Goal: Task Accomplishment & Management: Manage account settings

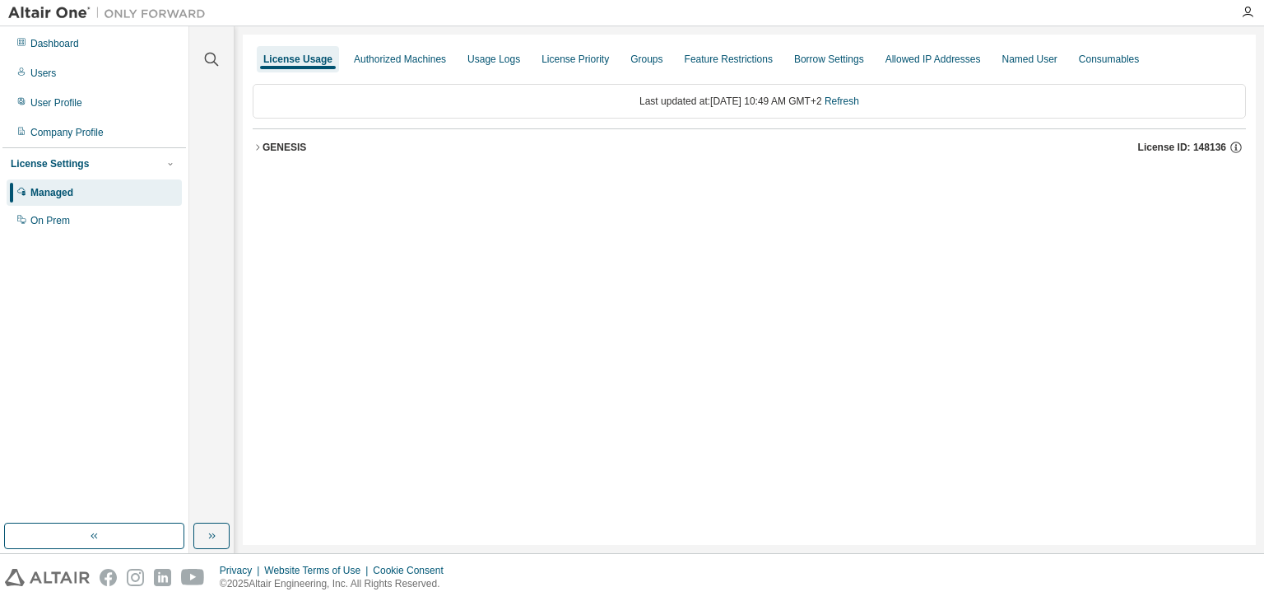
drag, startPoint x: 258, startPoint y: 123, endPoint x: 831, endPoint y: 66, distance: 575.4
click at [262, 123] on div "Last updated at: [DATE] 10:49 AM GMT+2 Refresh GENESIS License ID: 148136" at bounding box center [749, 124] width 993 height 101
click at [261, 152] on button "GENESIS License ID: 148136" at bounding box center [749, 147] width 993 height 36
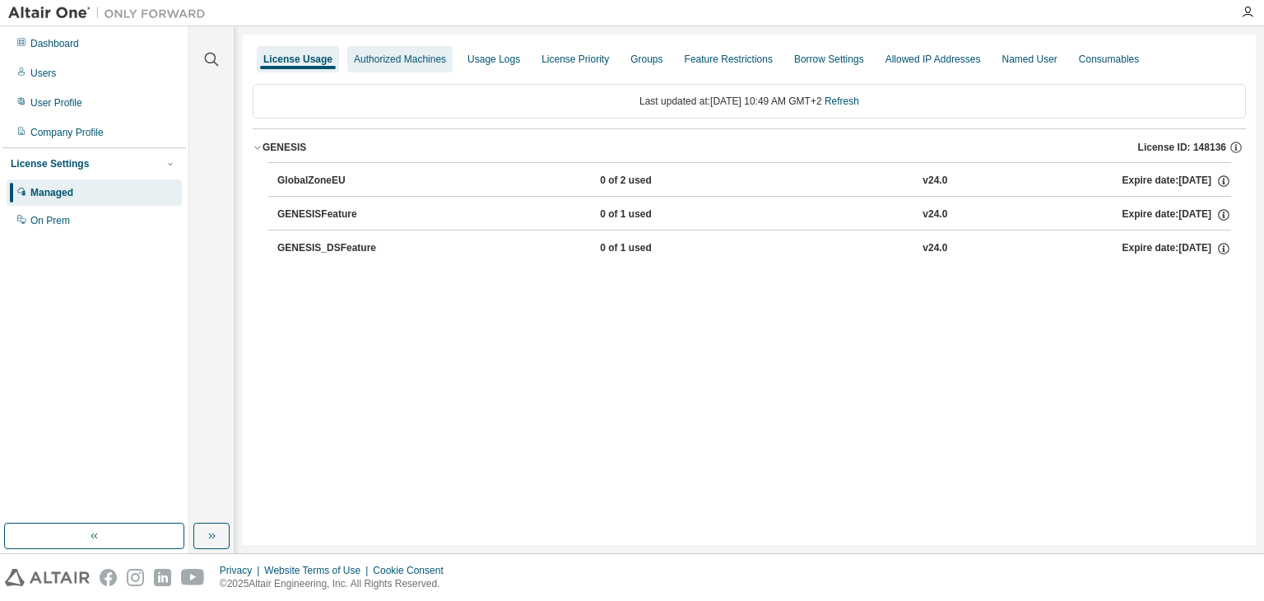
click at [401, 61] on div "Authorized Machines" at bounding box center [400, 59] width 92 height 13
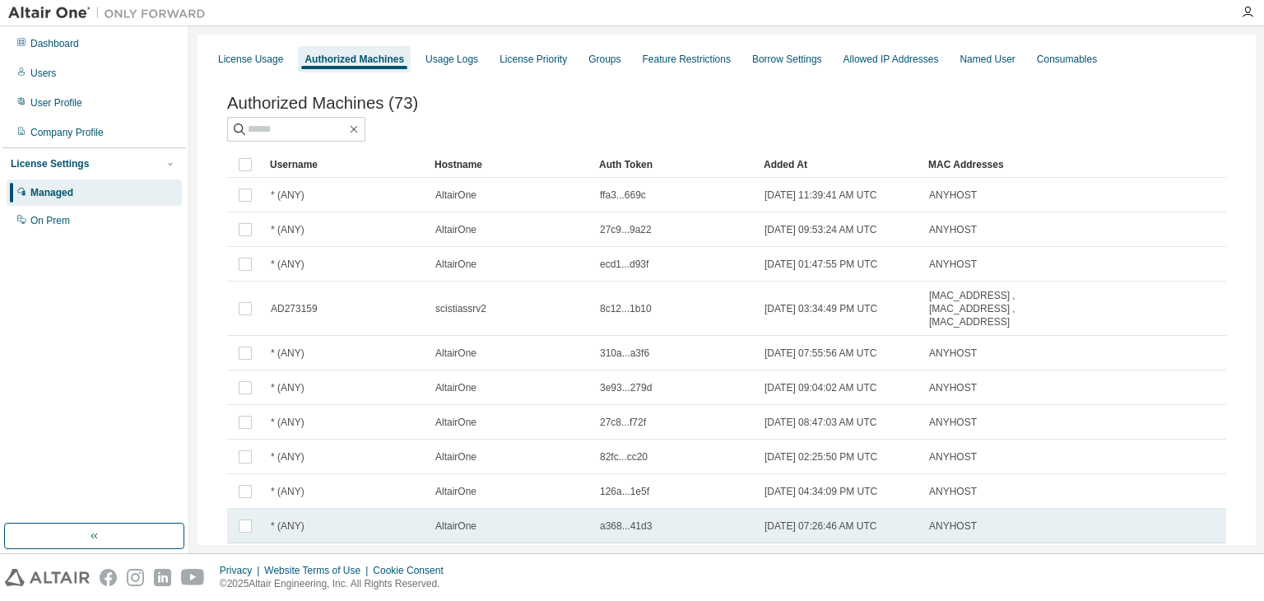
scroll to position [87, 0]
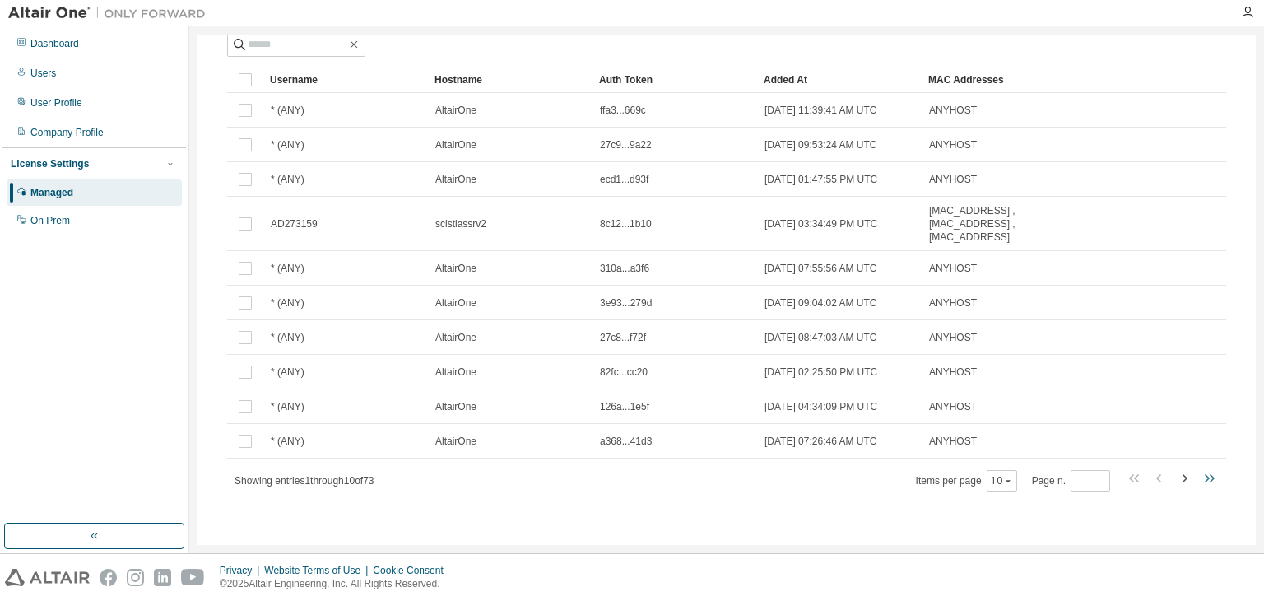
click at [1199, 478] on icon "button" at bounding box center [1209, 478] width 20 height 20
type input "*"
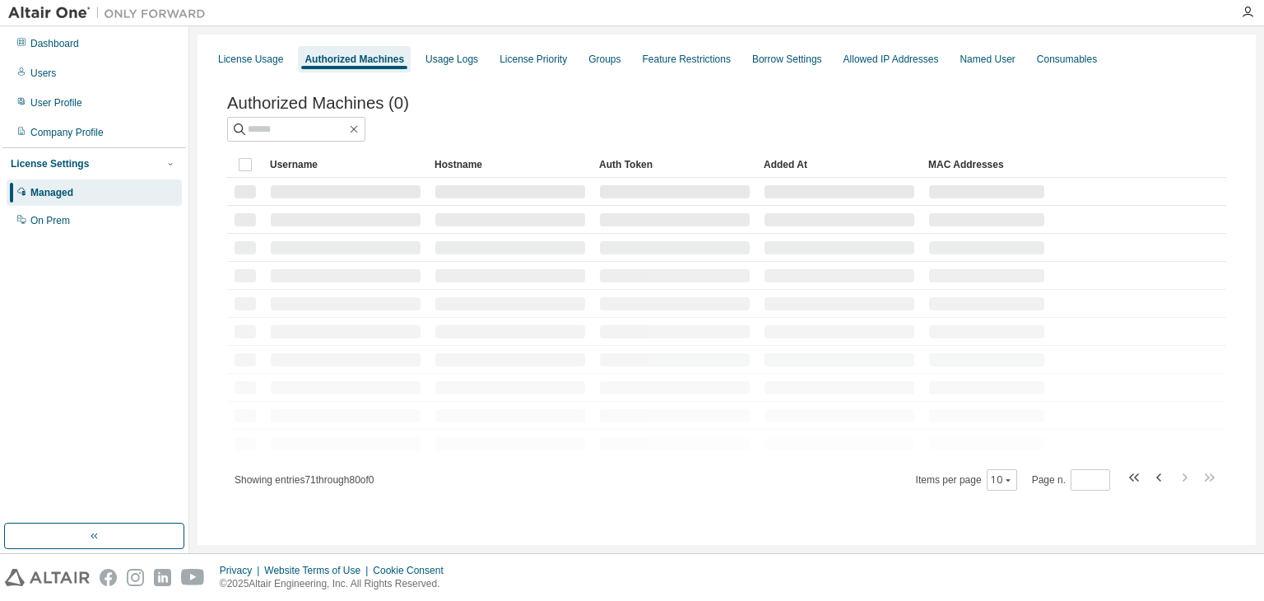
scroll to position [0, 0]
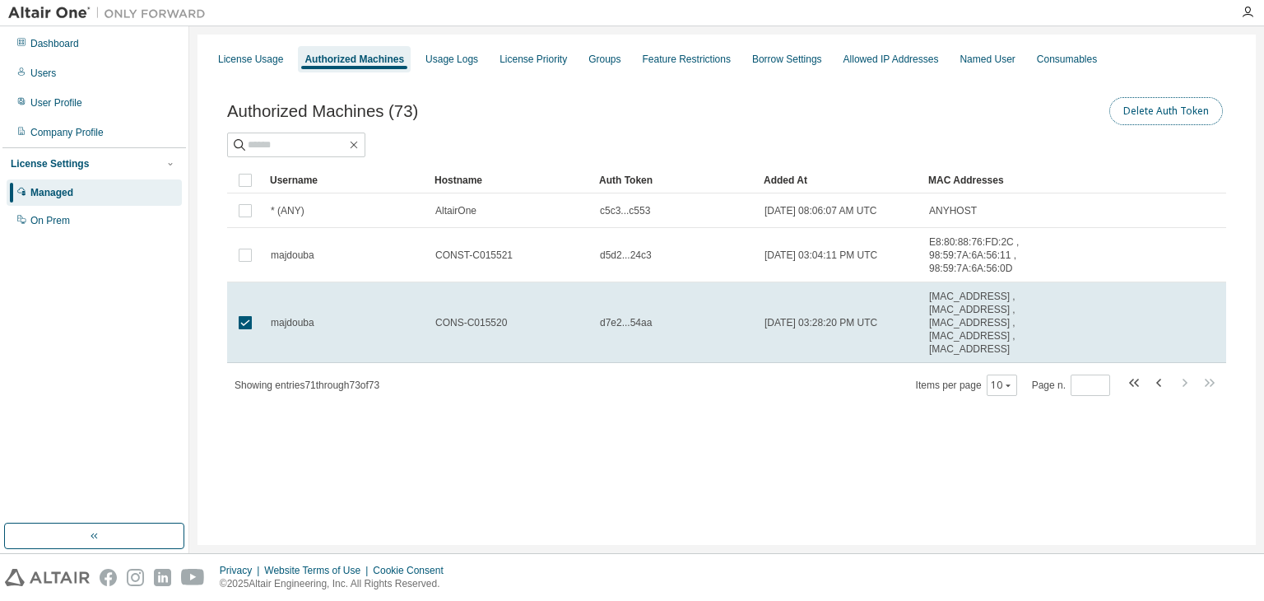
click at [1164, 118] on button "Delete Auth Token" at bounding box center [1166, 111] width 114 height 28
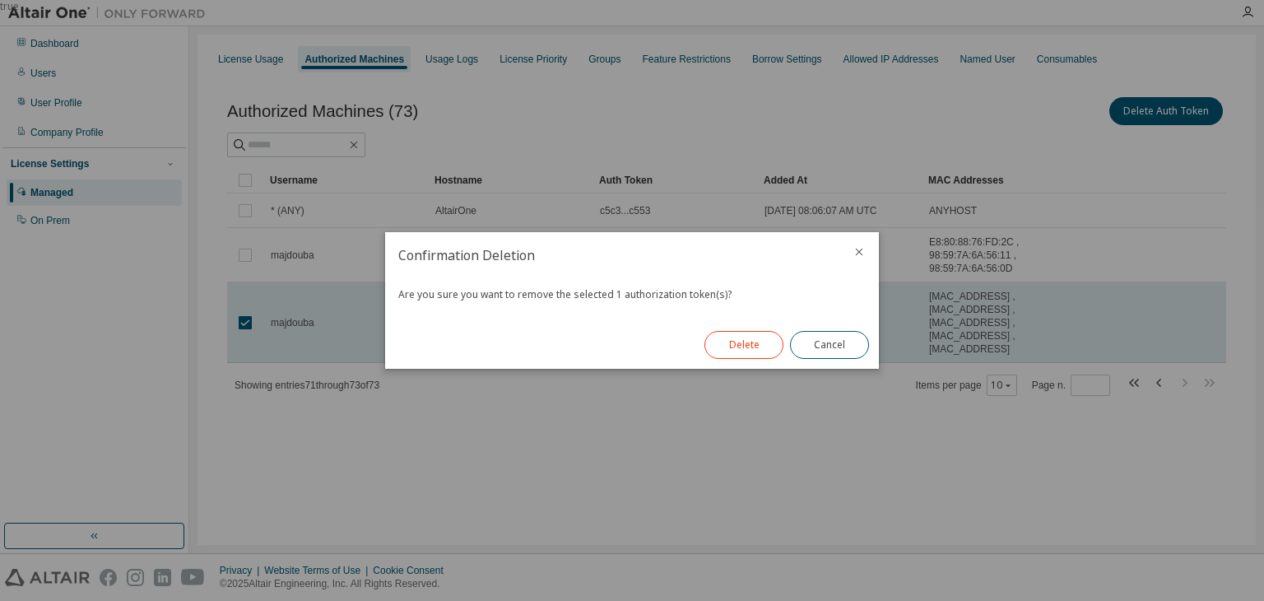
click at [752, 341] on button "Delete" at bounding box center [743, 345] width 79 height 28
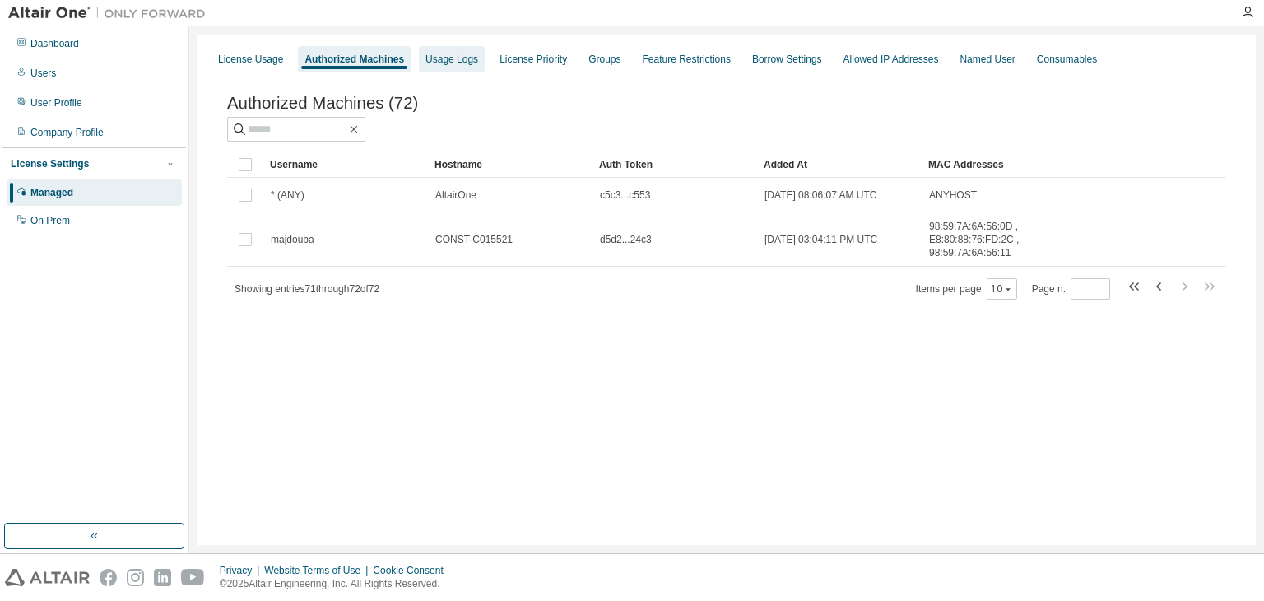
click at [452, 62] on div "Usage Logs" at bounding box center [451, 59] width 53 height 13
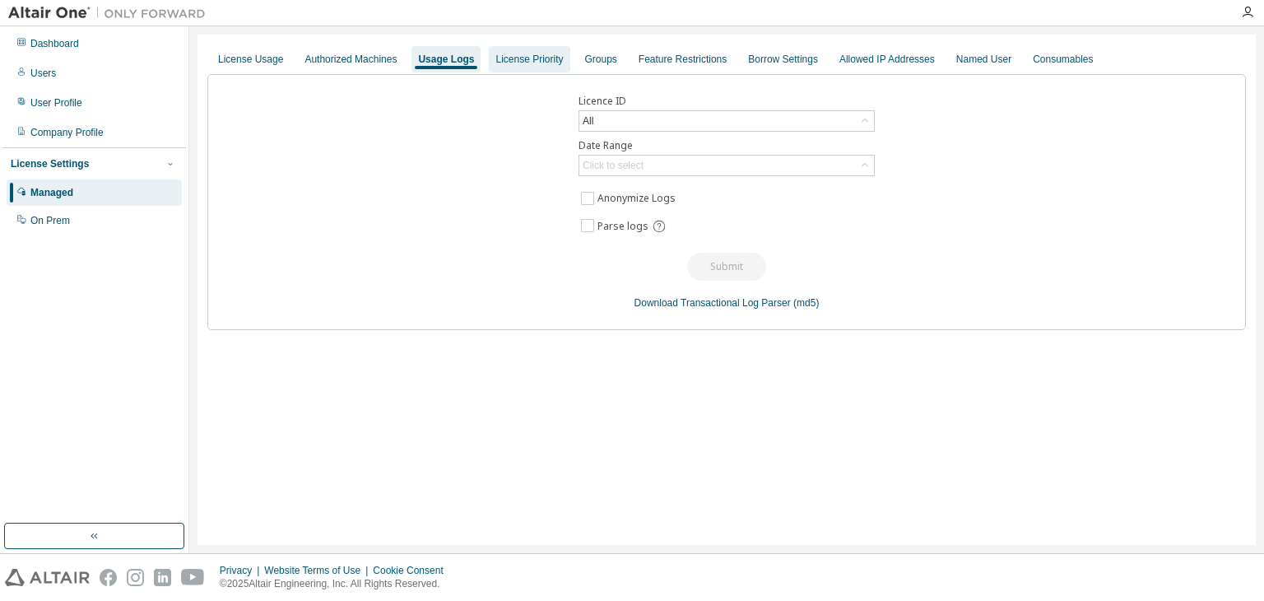
click at [523, 64] on div "License Priority" at bounding box center [528, 59] width 67 height 13
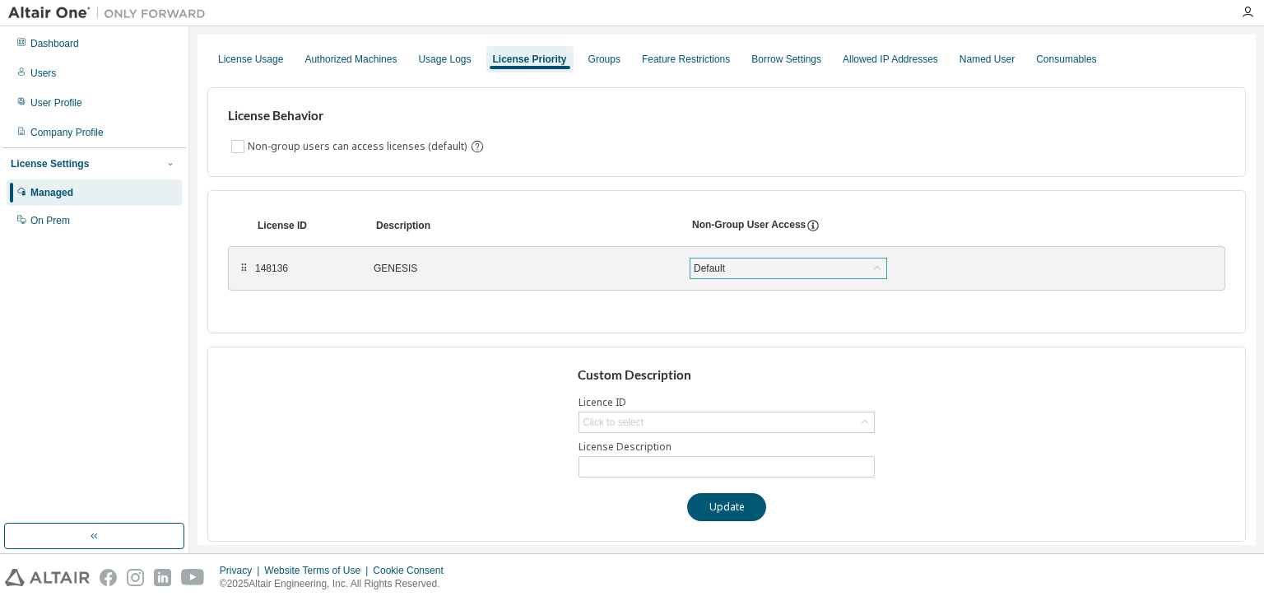
click at [721, 263] on div "Default" at bounding box center [709, 268] width 36 height 18
click at [594, 70] on div "Groups" at bounding box center [604, 59] width 45 height 26
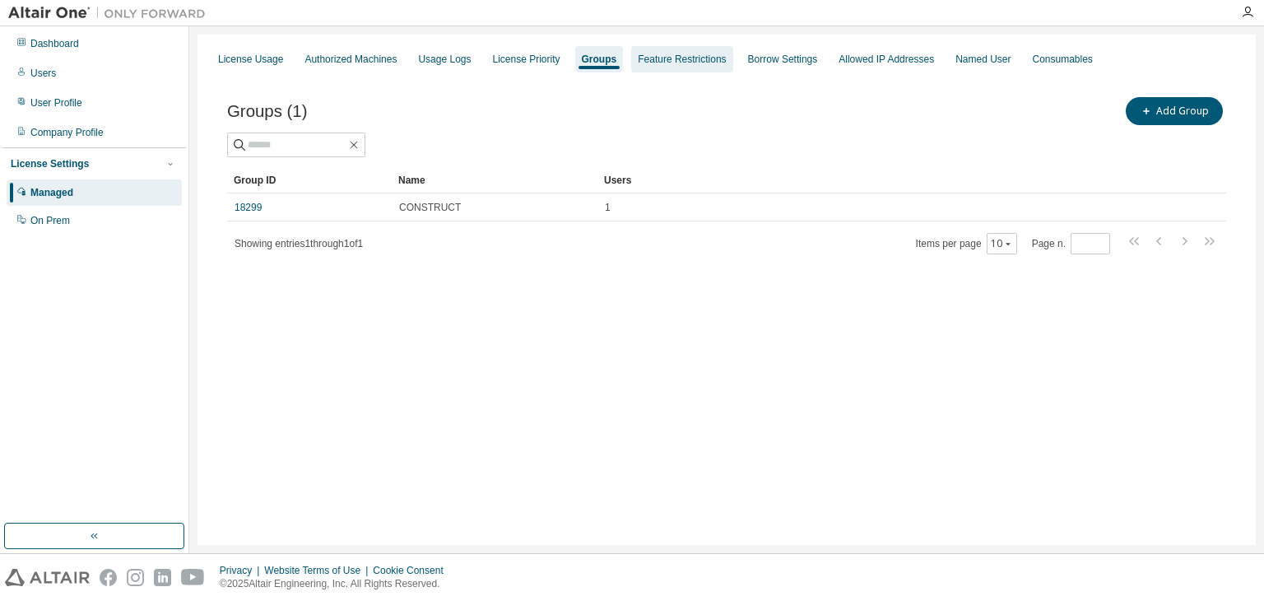
click at [658, 53] on div "Feature Restrictions" at bounding box center [682, 59] width 88 height 13
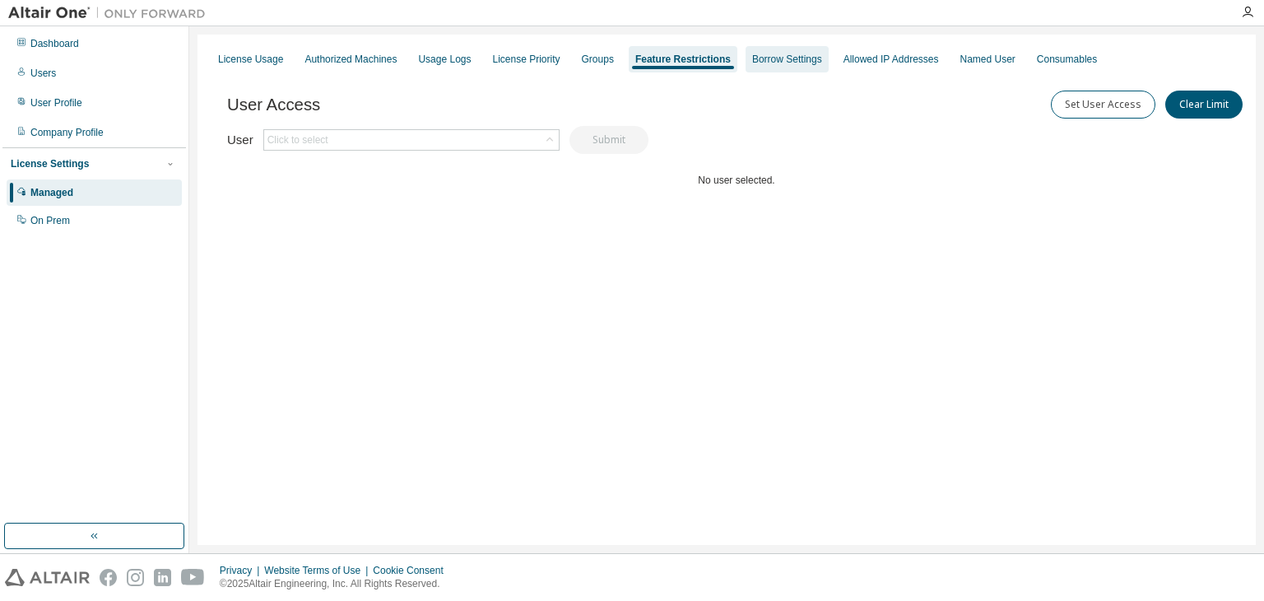
click at [778, 63] on div "Borrow Settings" at bounding box center [787, 59] width 70 height 13
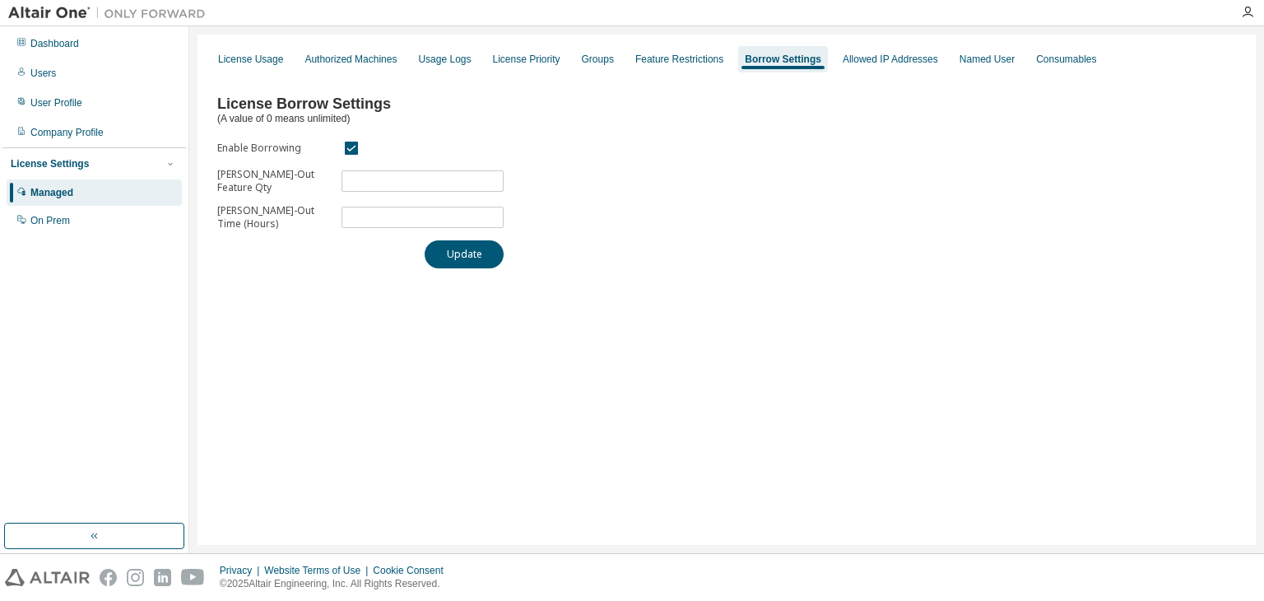
click at [851, 74] on div "License Borrow Settings (A value of 0 means unlimited) Enable Borrowing Max Bor…" at bounding box center [726, 176] width 1038 height 204
click at [852, 70] on div "Allowed IP Addresses" at bounding box center [890, 59] width 109 height 26
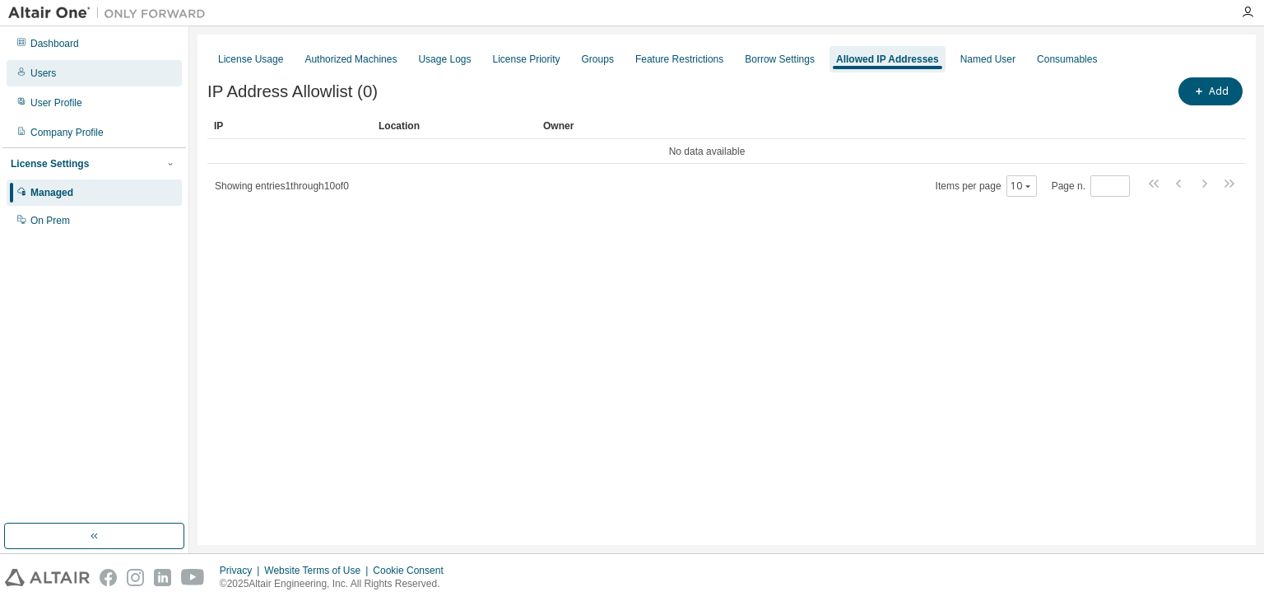
click at [49, 68] on div "Users" at bounding box center [43, 73] width 26 height 13
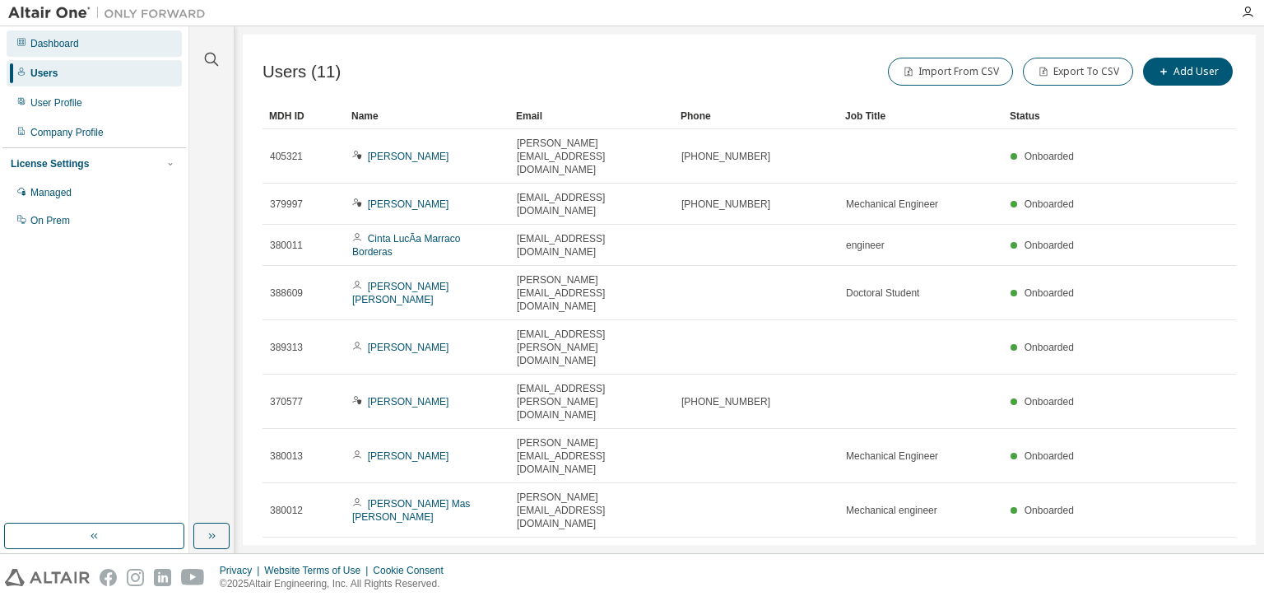
click at [46, 51] on div "Dashboard" at bounding box center [94, 43] width 175 height 26
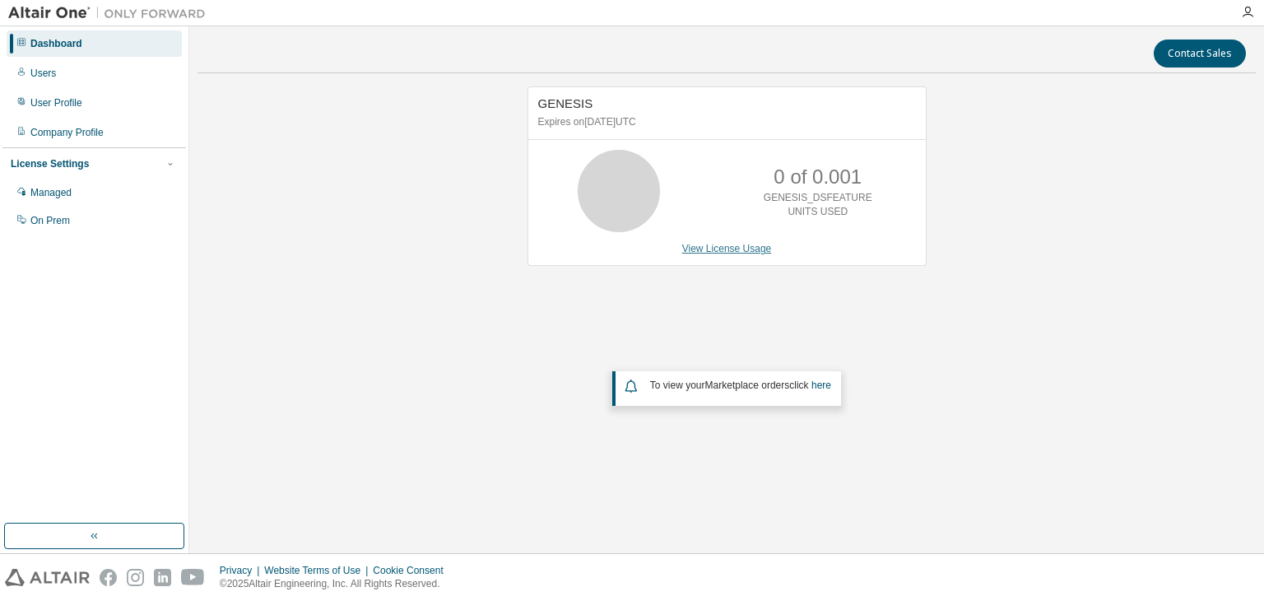
click at [711, 248] on link "View License Usage" at bounding box center [727, 249] width 90 height 12
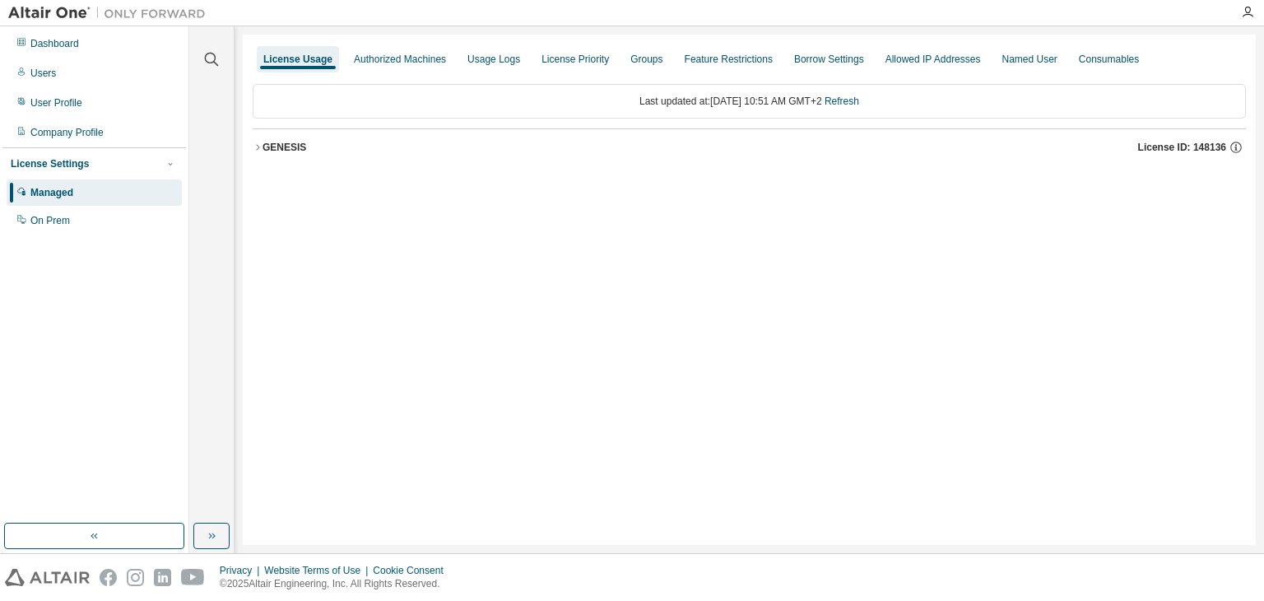
click at [253, 148] on icon "button" at bounding box center [258, 147] width 10 height 10
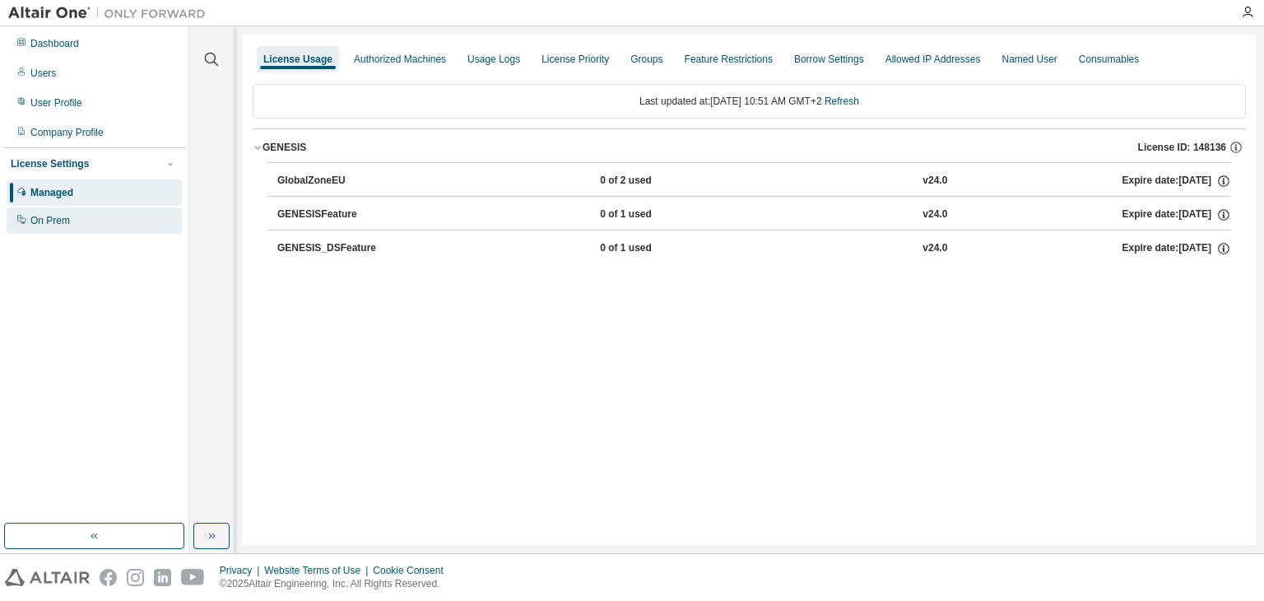
click at [88, 211] on div "On Prem" at bounding box center [94, 220] width 175 height 26
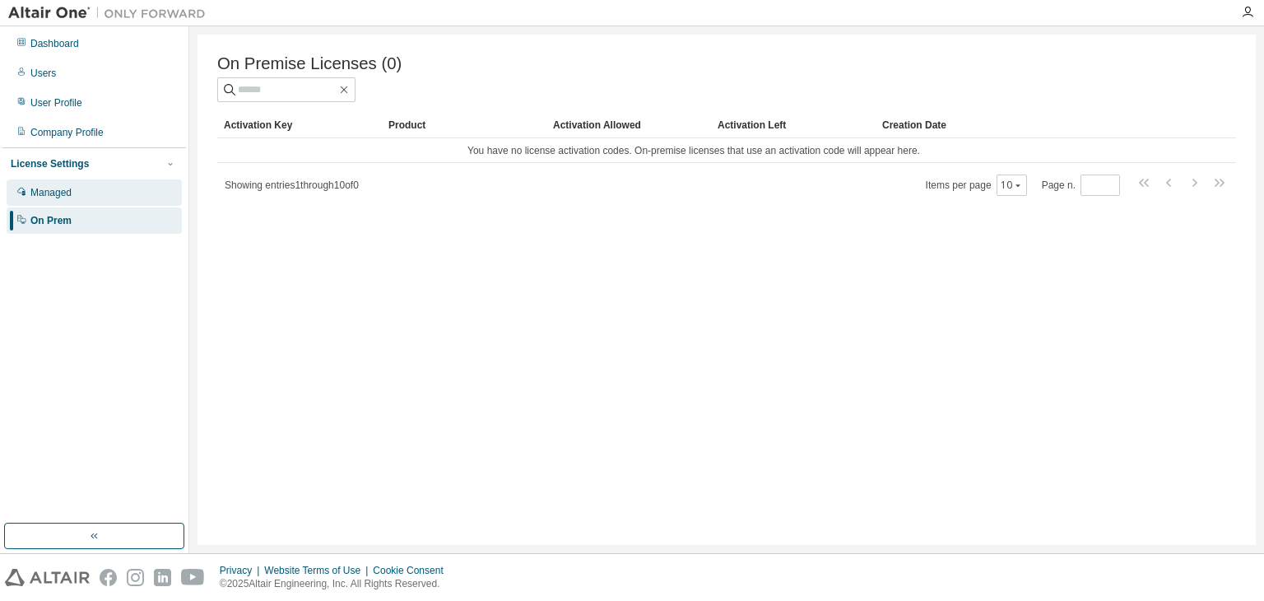
click at [86, 196] on div "Managed" at bounding box center [94, 192] width 175 height 26
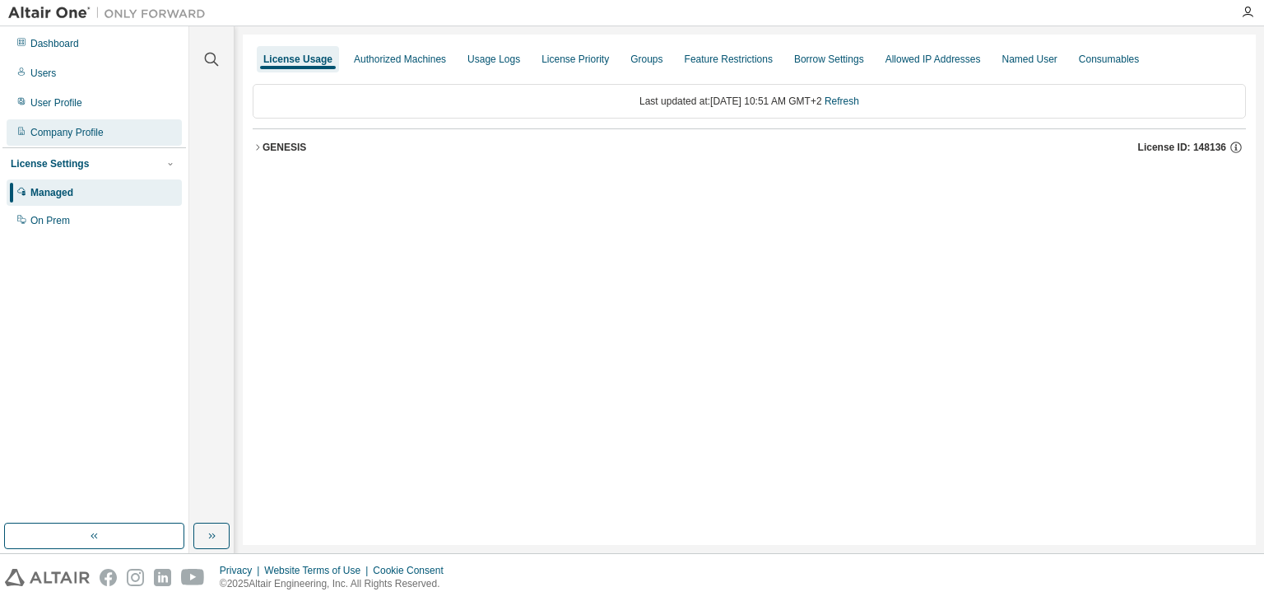
click at [72, 137] on div "Company Profile" at bounding box center [66, 132] width 73 height 13
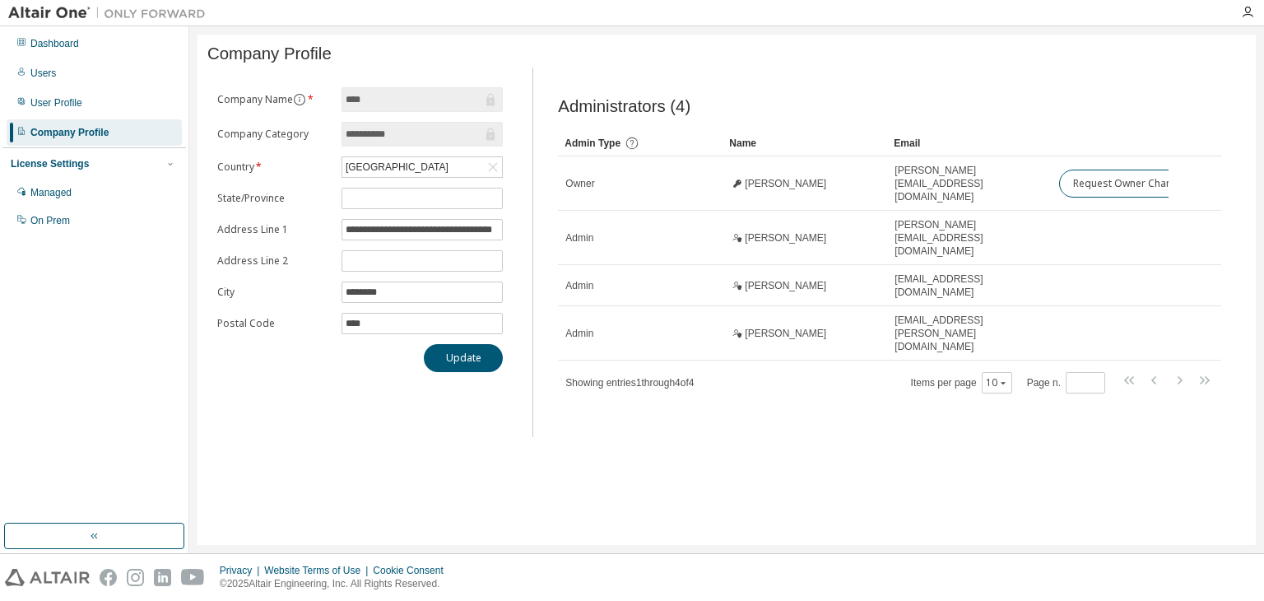
click at [69, 118] on div "Dashboard Users User Profile Company Profile License Settings Managed On Prem" at bounding box center [93, 132] width 183 height 207
click at [69, 113] on div "User Profile" at bounding box center [94, 103] width 175 height 26
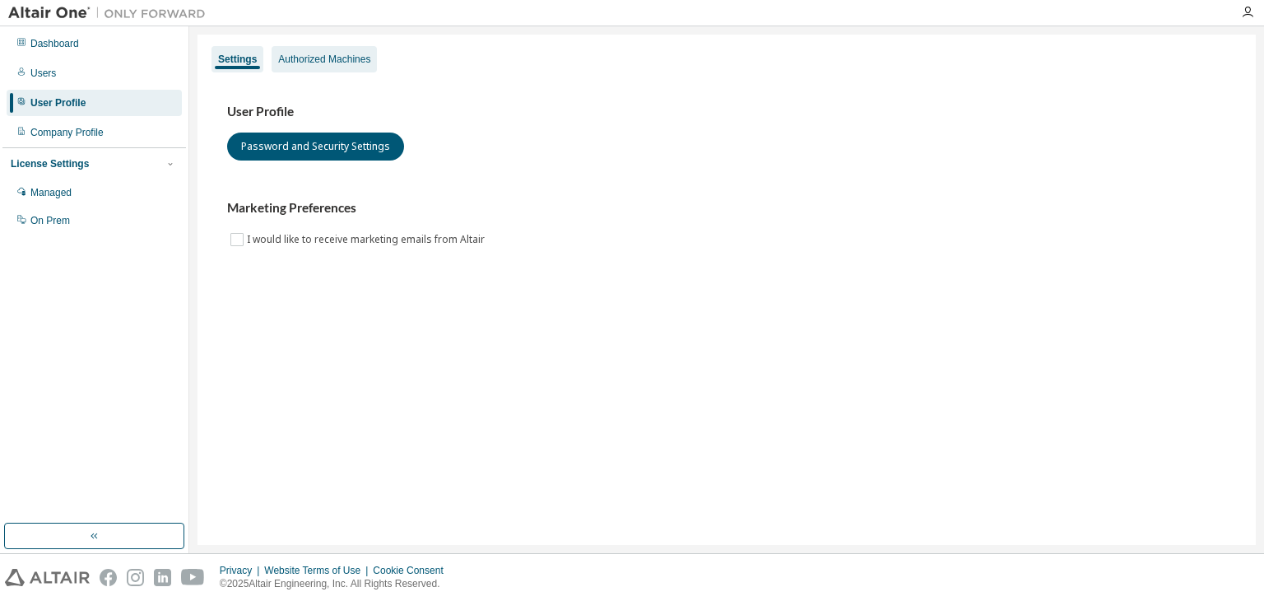
click at [359, 71] on div "Authorized Machines" at bounding box center [324, 59] width 105 height 26
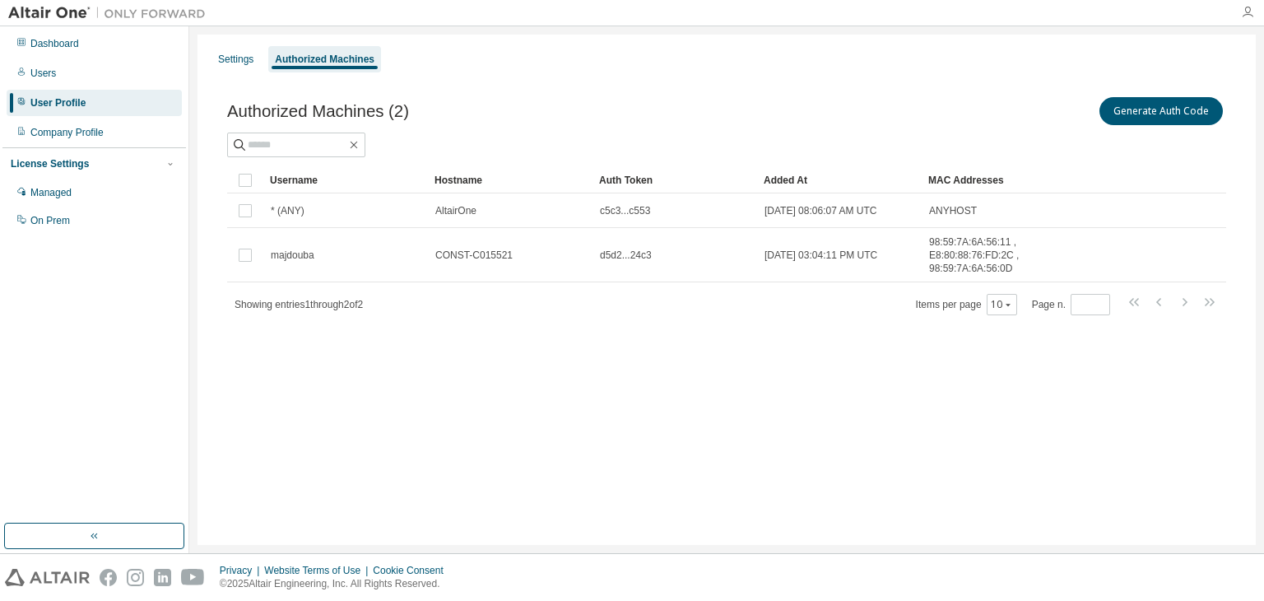
click at [1246, 12] on icon "button" at bounding box center [1247, 12] width 13 height 13
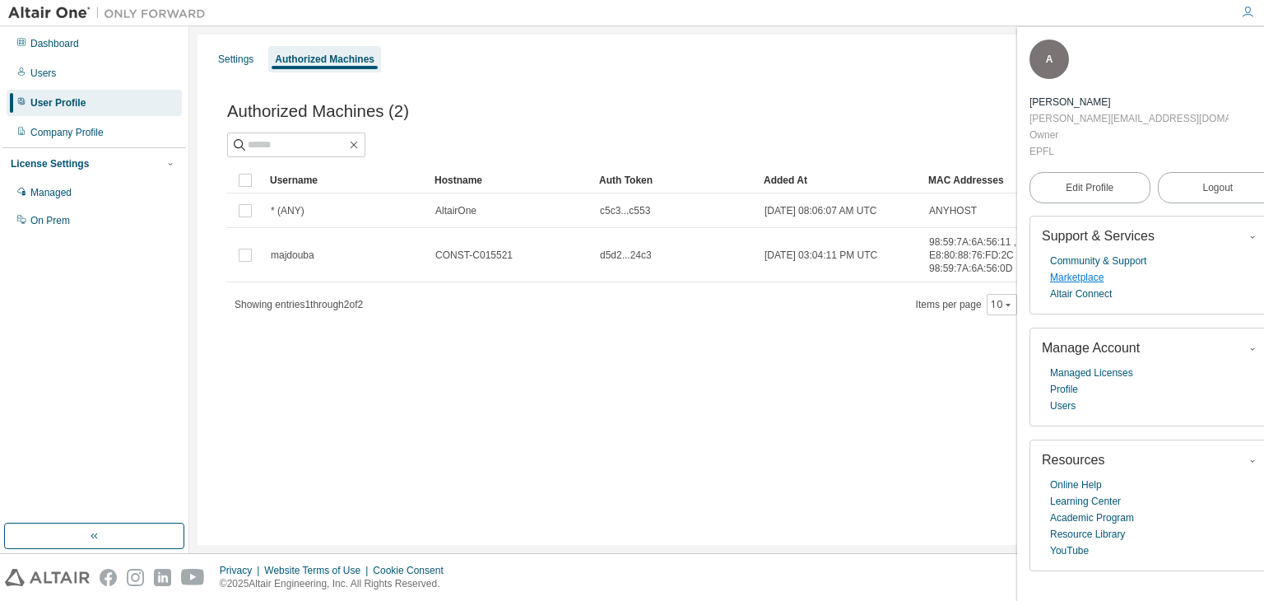
click at [1091, 269] on link "Marketplace" at bounding box center [1076, 277] width 53 height 16
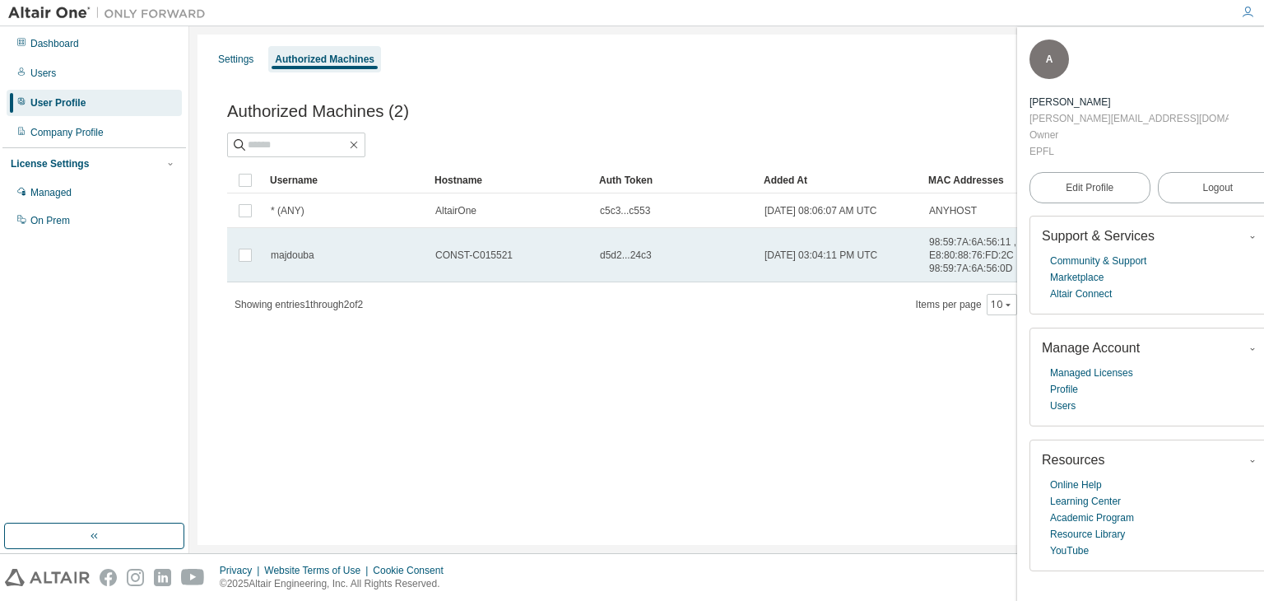
click at [612, 262] on td "d5d2...24c3" at bounding box center [674, 255] width 165 height 54
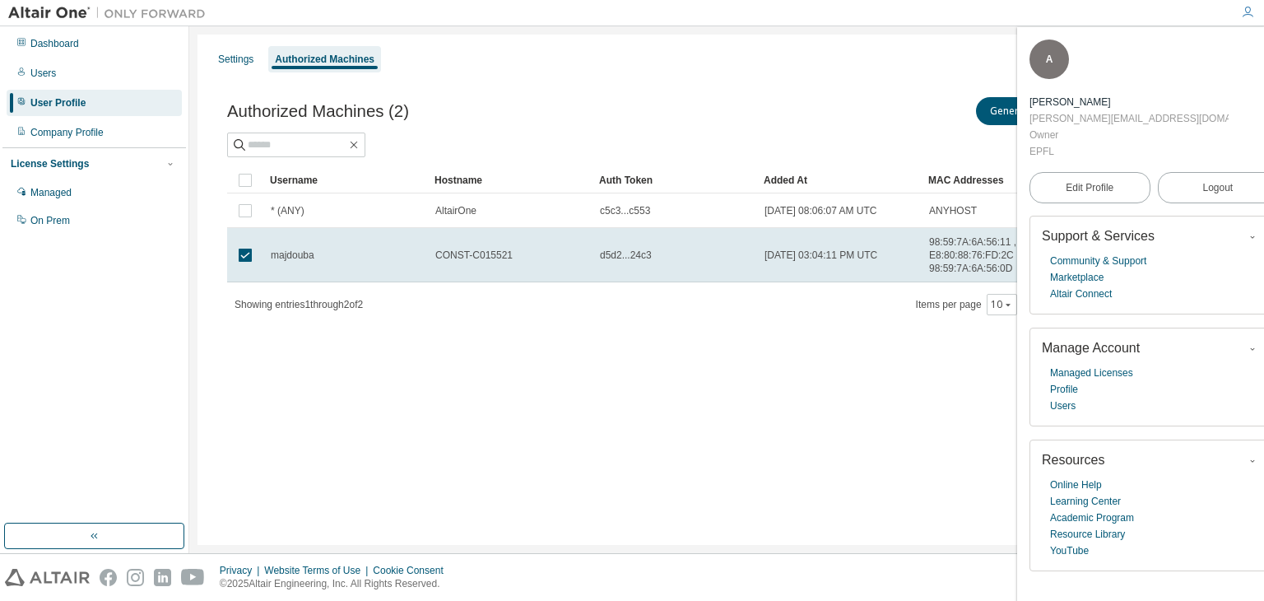
click at [1260, 57] on span "button" at bounding box center [1268, 50] width 16 height 26
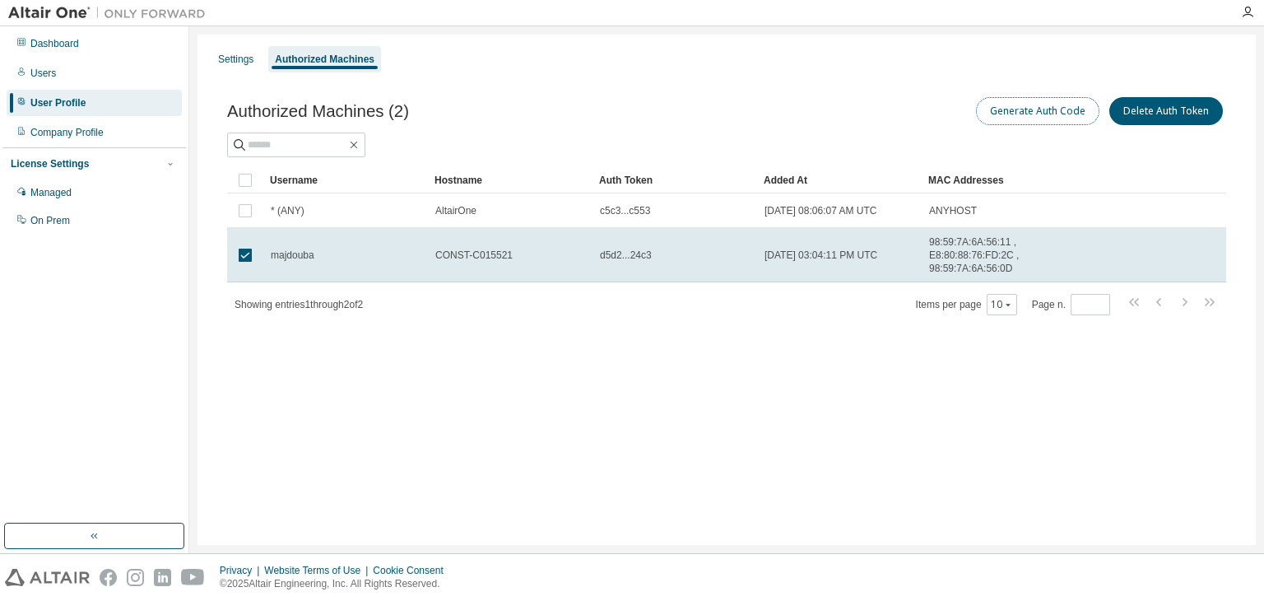
click at [1050, 105] on button "Generate Auth Code" at bounding box center [1037, 111] width 123 height 28
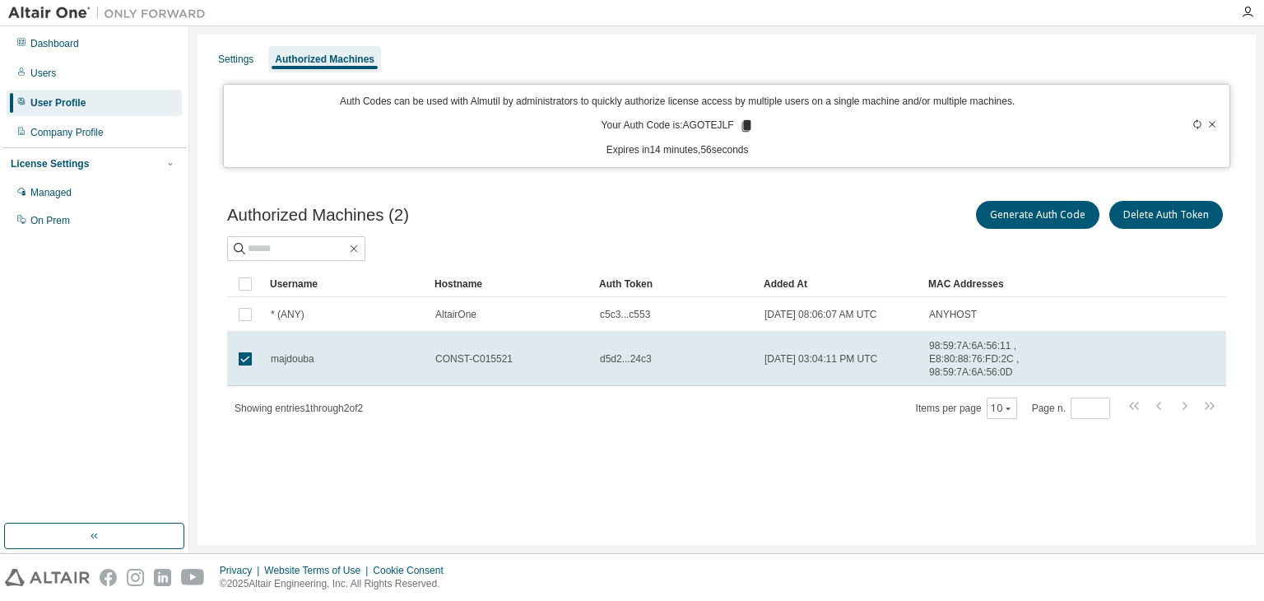
click at [739, 123] on icon at bounding box center [746, 125] width 15 height 15
click at [579, 100] on p "Auth Codes can be used with Almutil by administrators to quickly authorize lice…" at bounding box center [677, 102] width 887 height 14
click at [84, 129] on div "Company Profile" at bounding box center [66, 132] width 73 height 13
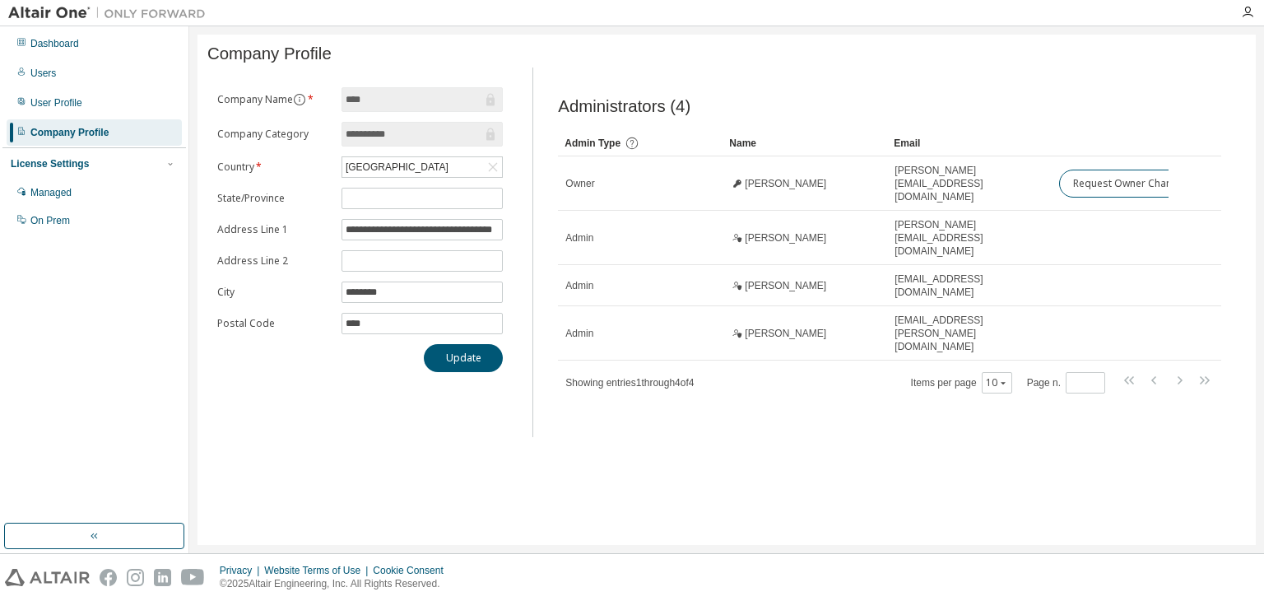
click at [78, 172] on div "License Settings Managed On Prem" at bounding box center [93, 191] width 183 height 88
click at [75, 186] on div "Managed" at bounding box center [94, 192] width 175 height 26
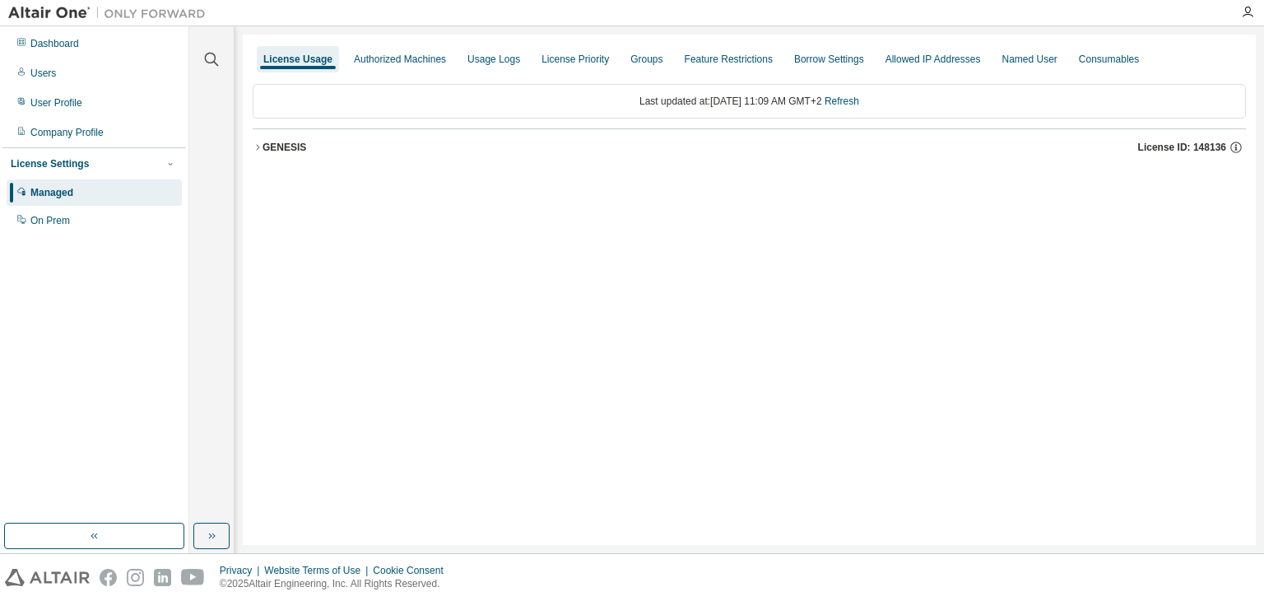
click at [256, 153] on button "GENESIS License ID: 148136" at bounding box center [749, 147] width 993 height 36
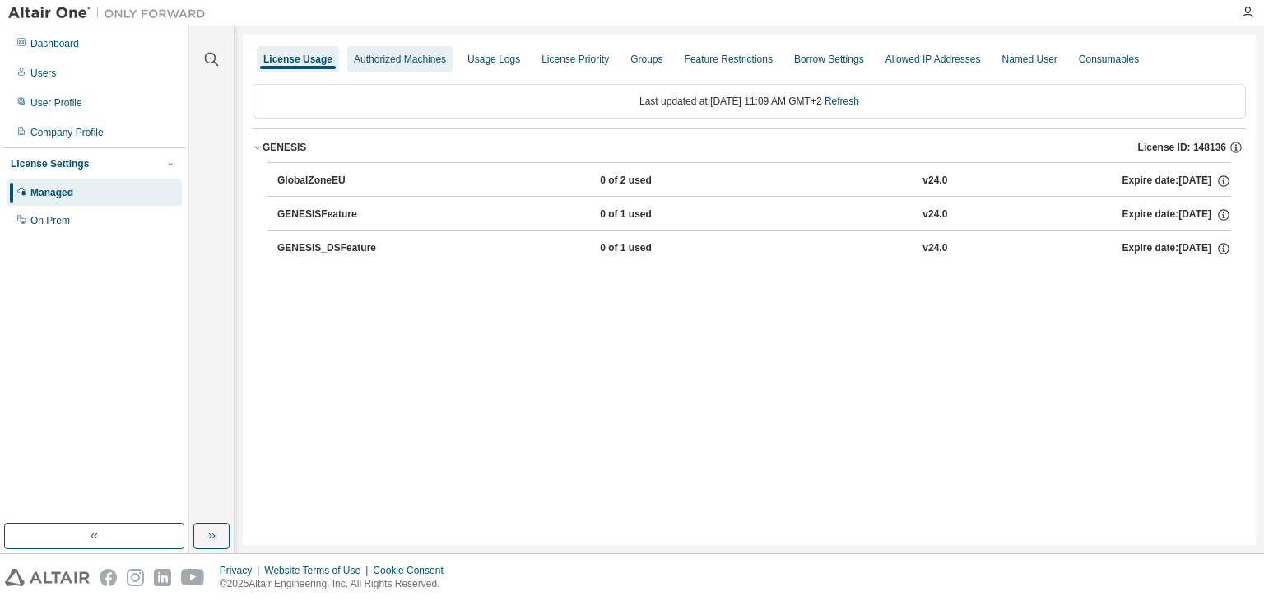
click at [378, 56] on div "Authorized Machines" at bounding box center [400, 59] width 92 height 13
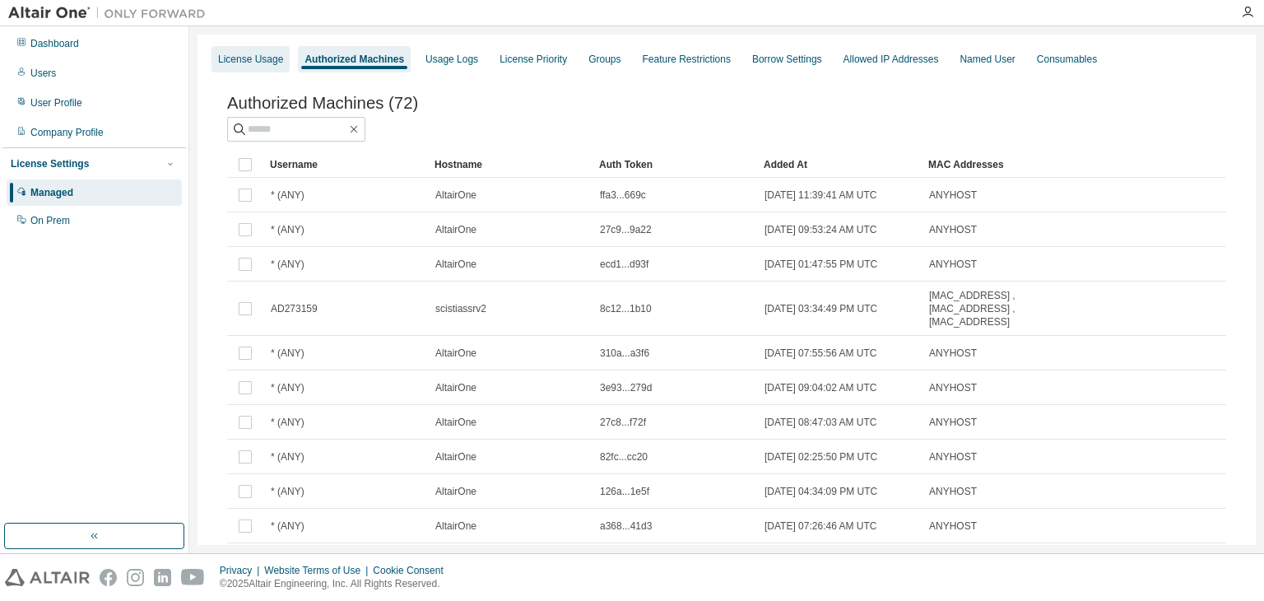
click at [240, 58] on div "License Usage" at bounding box center [250, 59] width 65 height 13
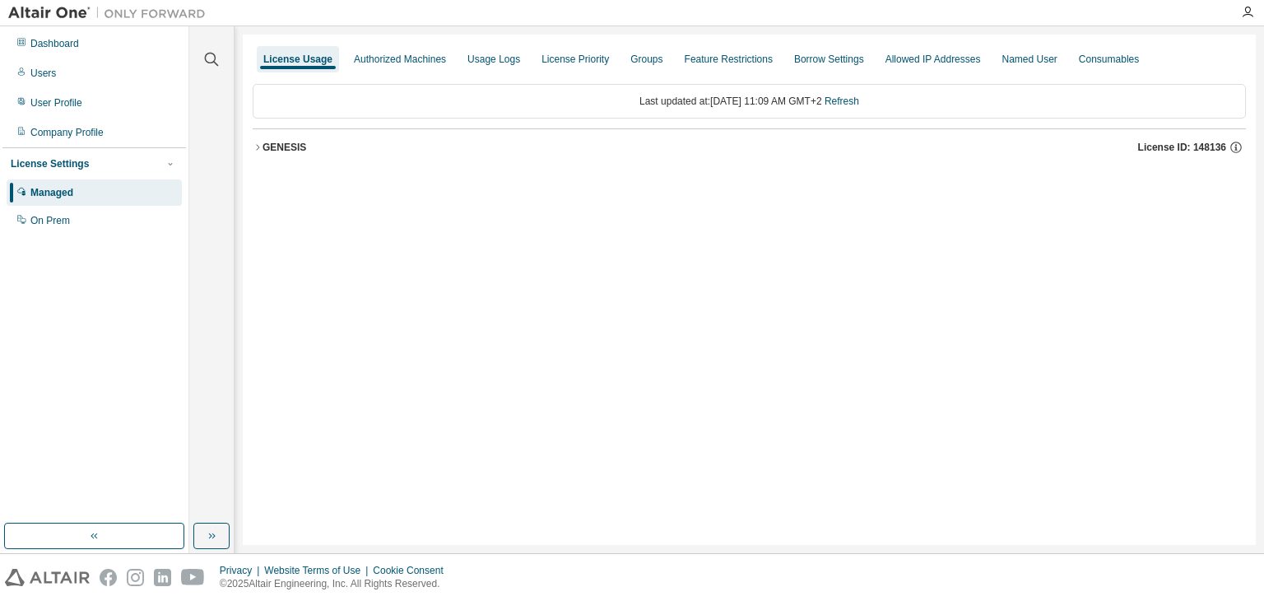
click at [267, 142] on div "GENESIS" at bounding box center [284, 147] width 44 height 13
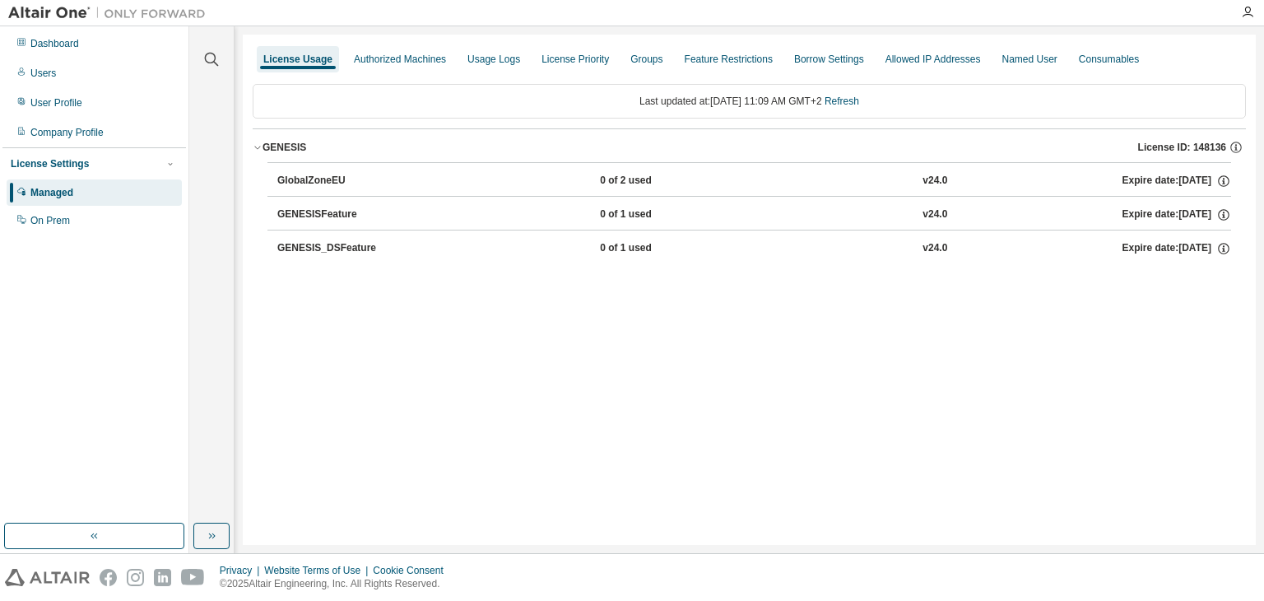
click at [922, 183] on div "v24.0" at bounding box center [934, 181] width 25 height 15
click at [49, 220] on div "On Prem" at bounding box center [49, 220] width 39 height 13
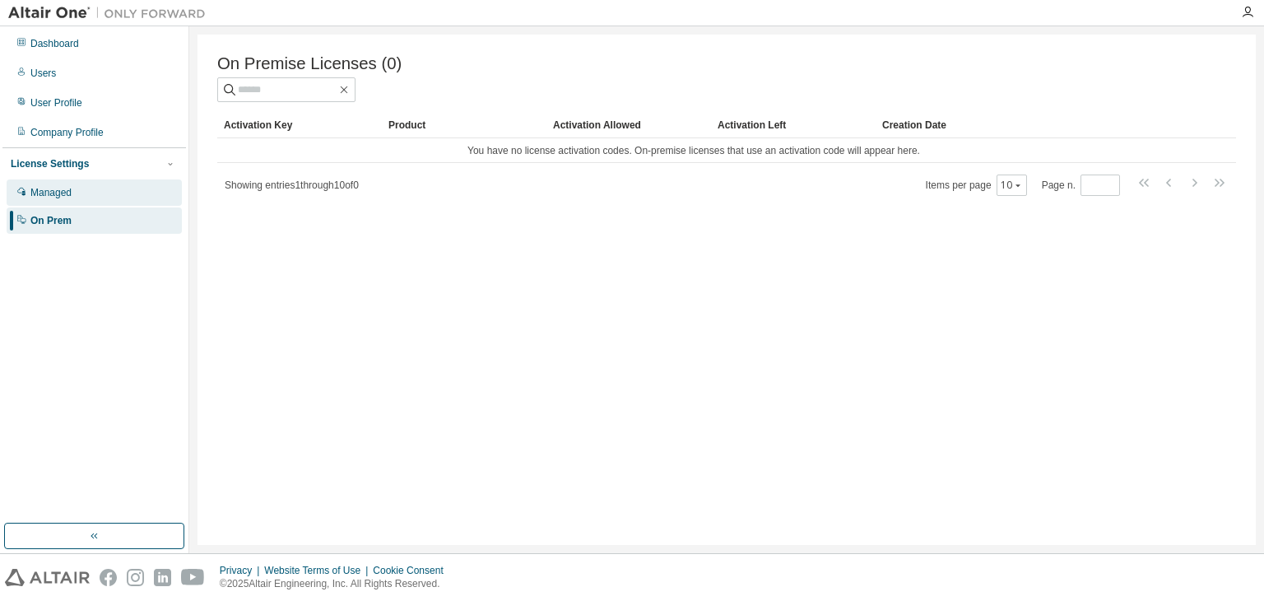
click at [56, 197] on div "Managed" at bounding box center [50, 192] width 41 height 13
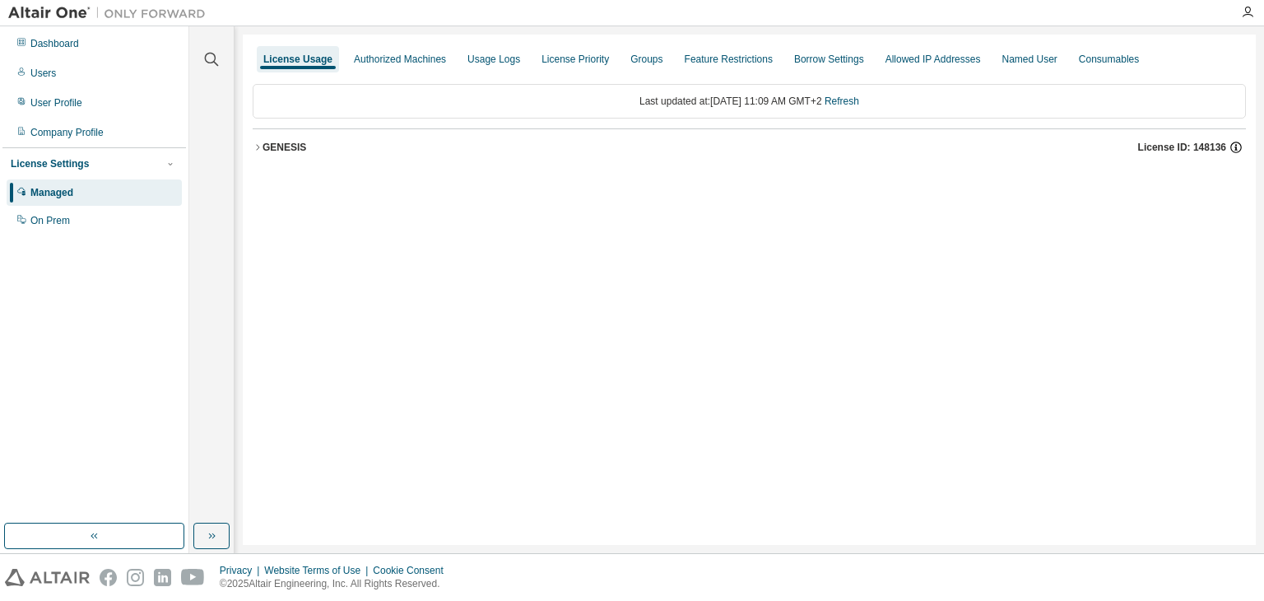
click at [1232, 146] on icon "button" at bounding box center [1235, 147] width 15 height 15
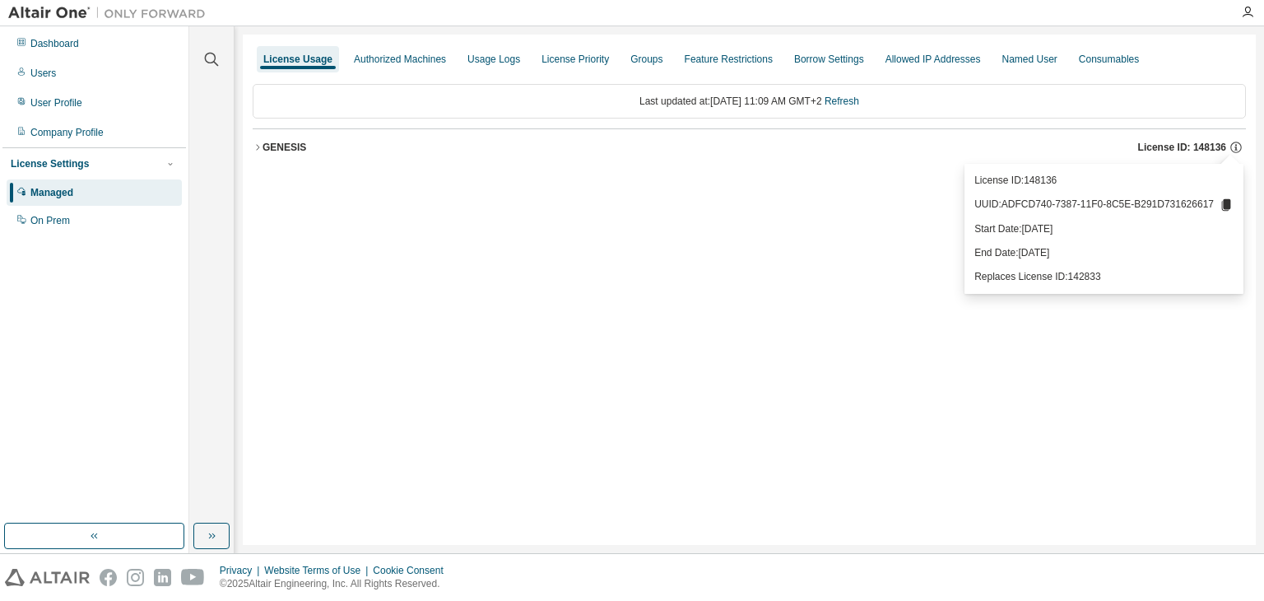
click at [520, 195] on div "License Usage Authorized Machines Usage Logs License Priority Groups Feature Re…" at bounding box center [749, 290] width 1013 height 510
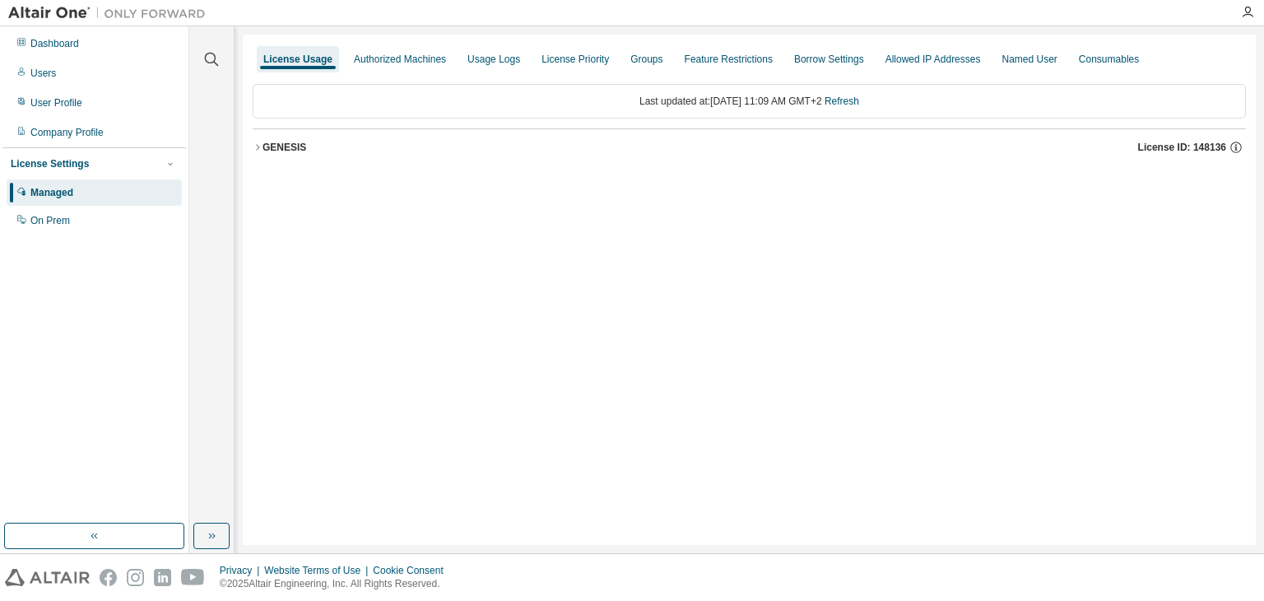
click at [259, 148] on icon "button" at bounding box center [258, 147] width 10 height 10
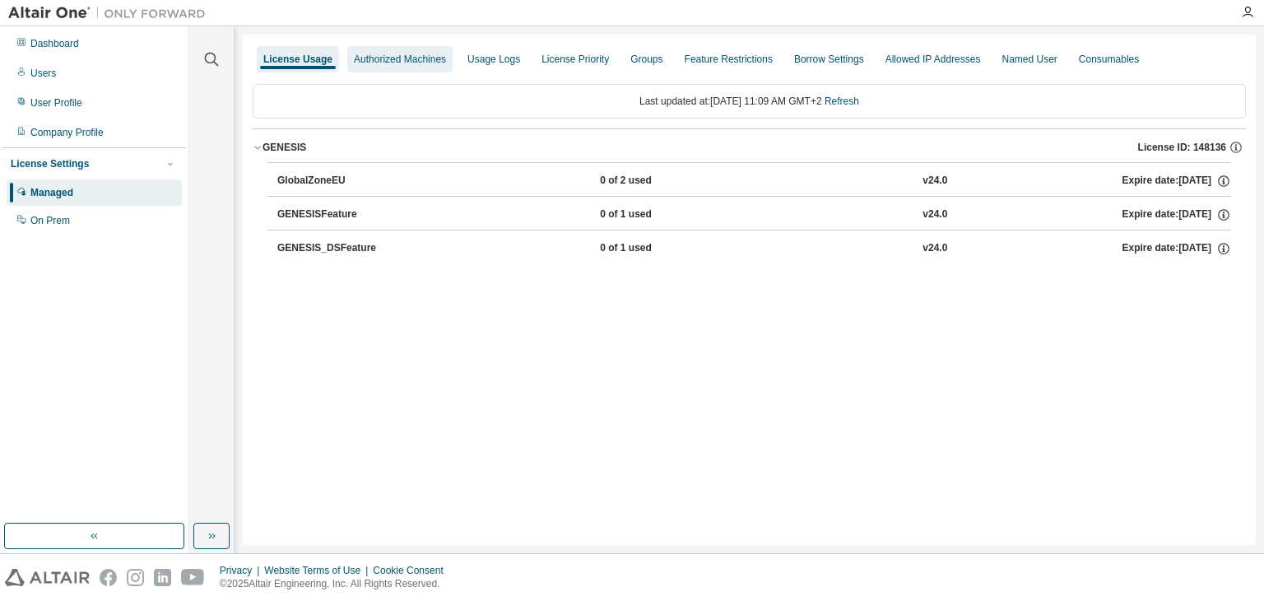
click at [392, 62] on div "Authorized Machines" at bounding box center [400, 59] width 92 height 13
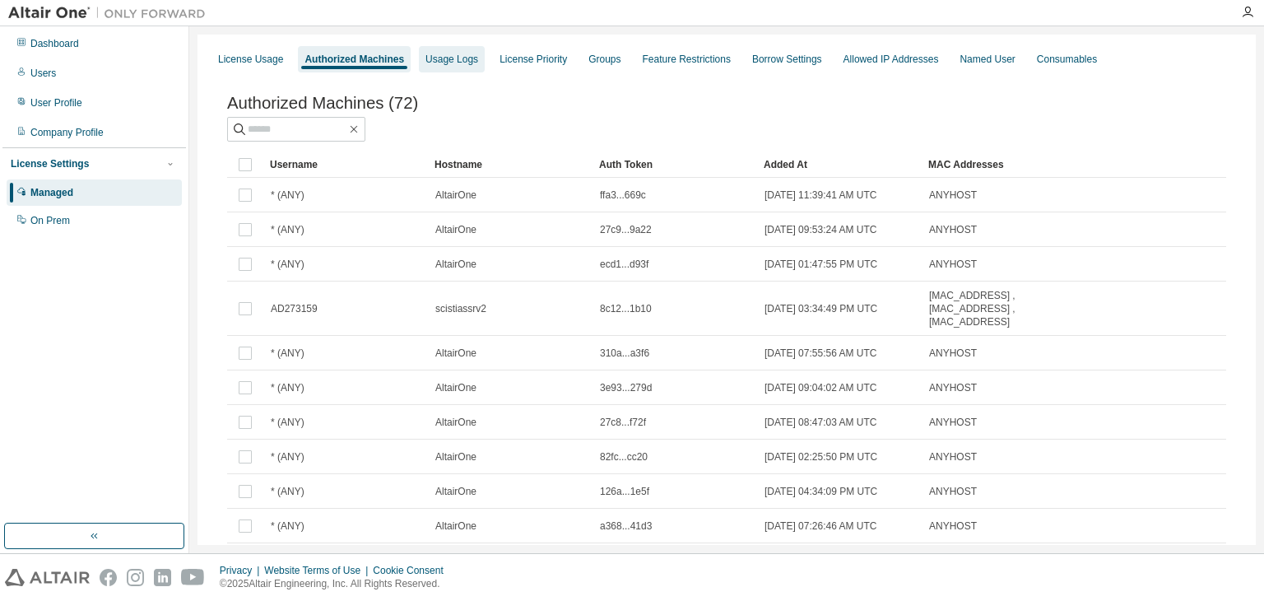
click at [457, 61] on div "Usage Logs" at bounding box center [451, 59] width 53 height 13
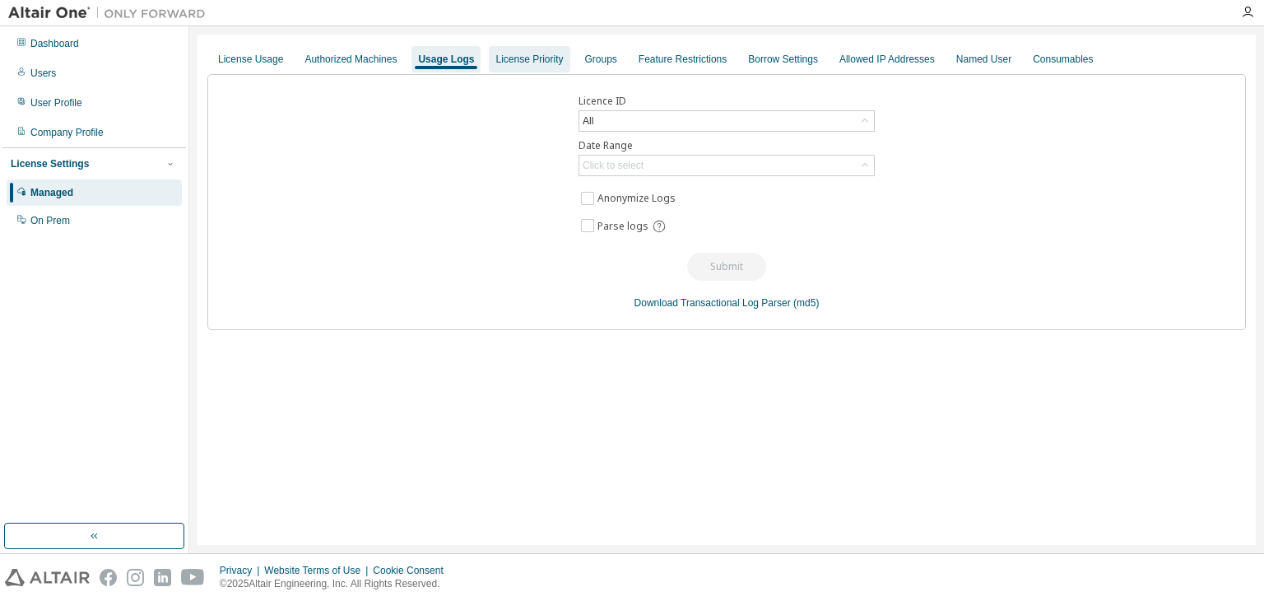
click at [531, 63] on div "License Priority" at bounding box center [528, 59] width 67 height 13
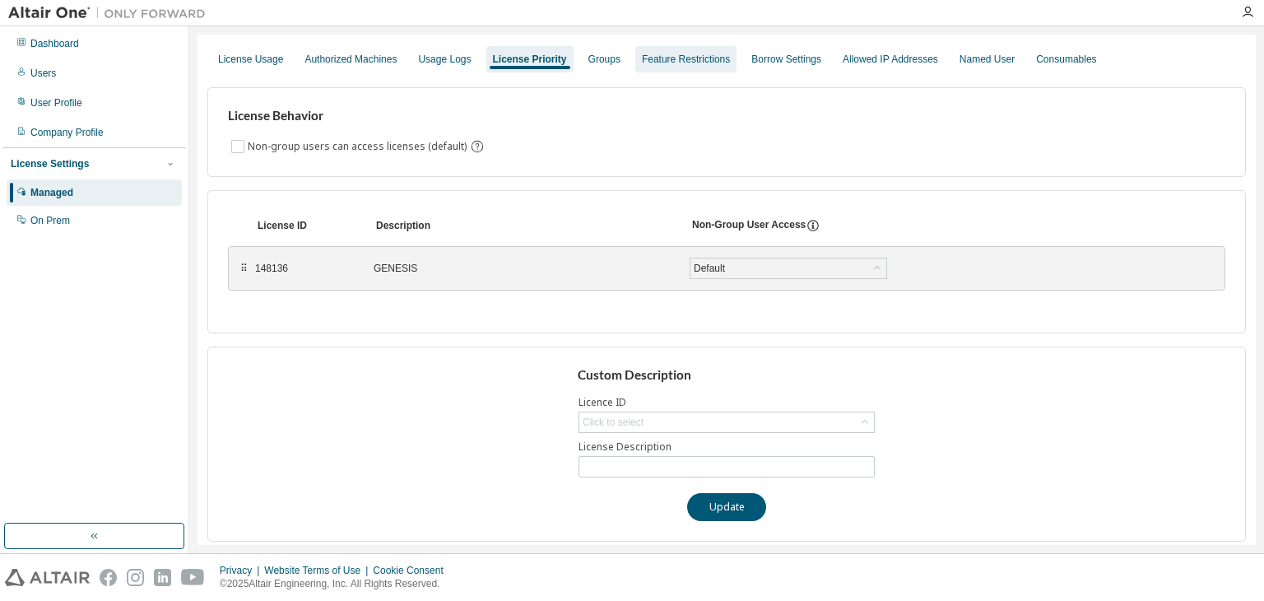
click at [648, 64] on div "Feature Restrictions" at bounding box center [686, 59] width 88 height 13
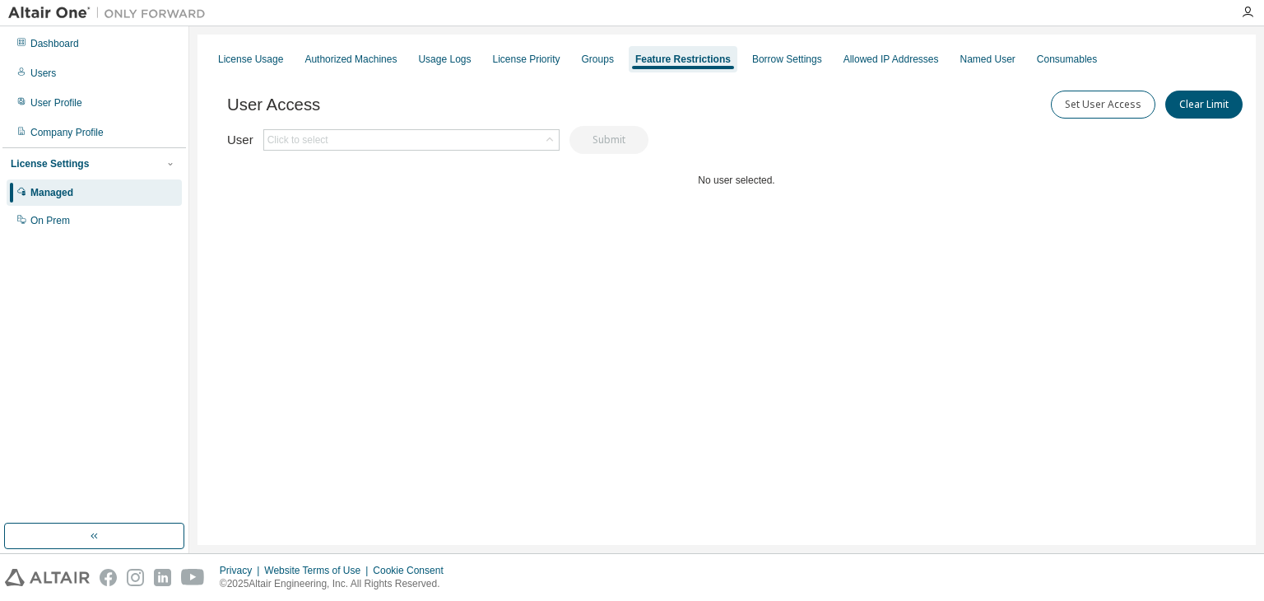
click at [731, 64] on div "License Usage Authorized Machines Usage Logs License Priority Groups Feature Re…" at bounding box center [726, 59] width 1038 height 30
click at [754, 63] on div "Borrow Settings" at bounding box center [787, 59] width 70 height 13
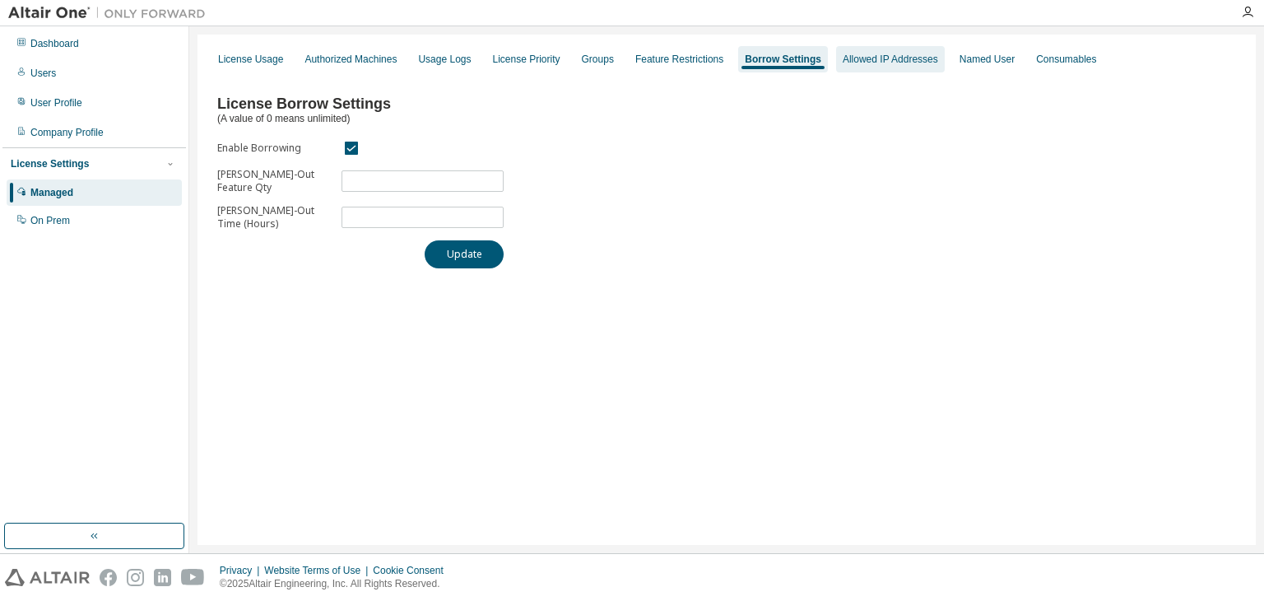
click at [890, 67] on div "Allowed IP Addresses" at bounding box center [890, 59] width 109 height 26
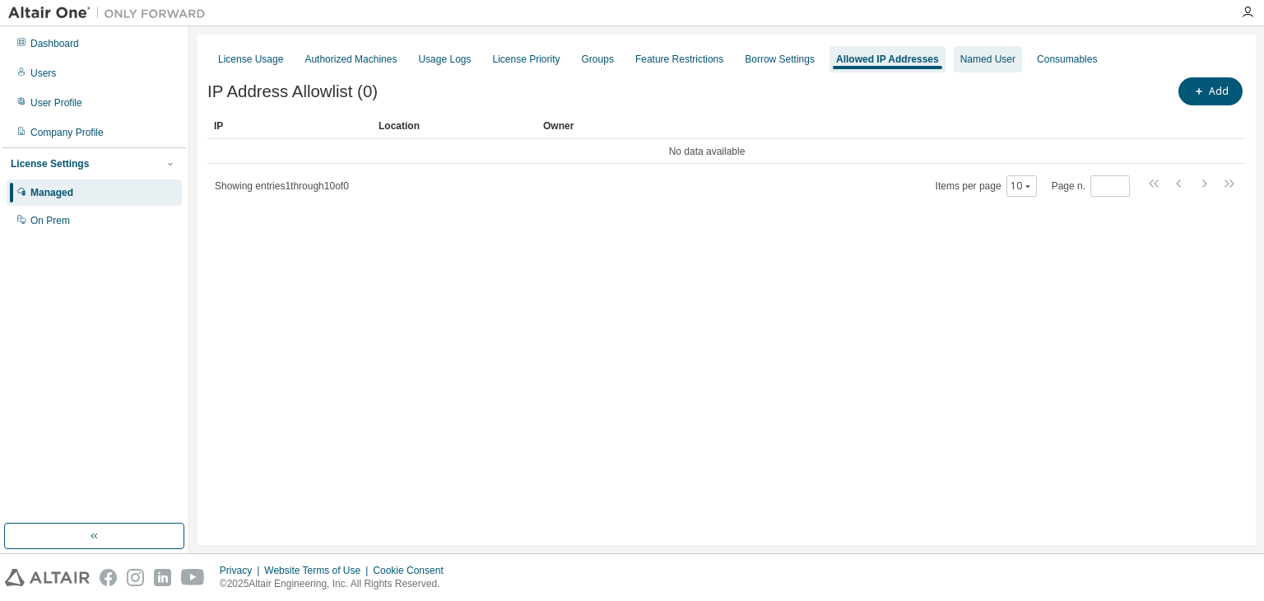
click at [954, 69] on div "Named User" at bounding box center [988, 59] width 68 height 26
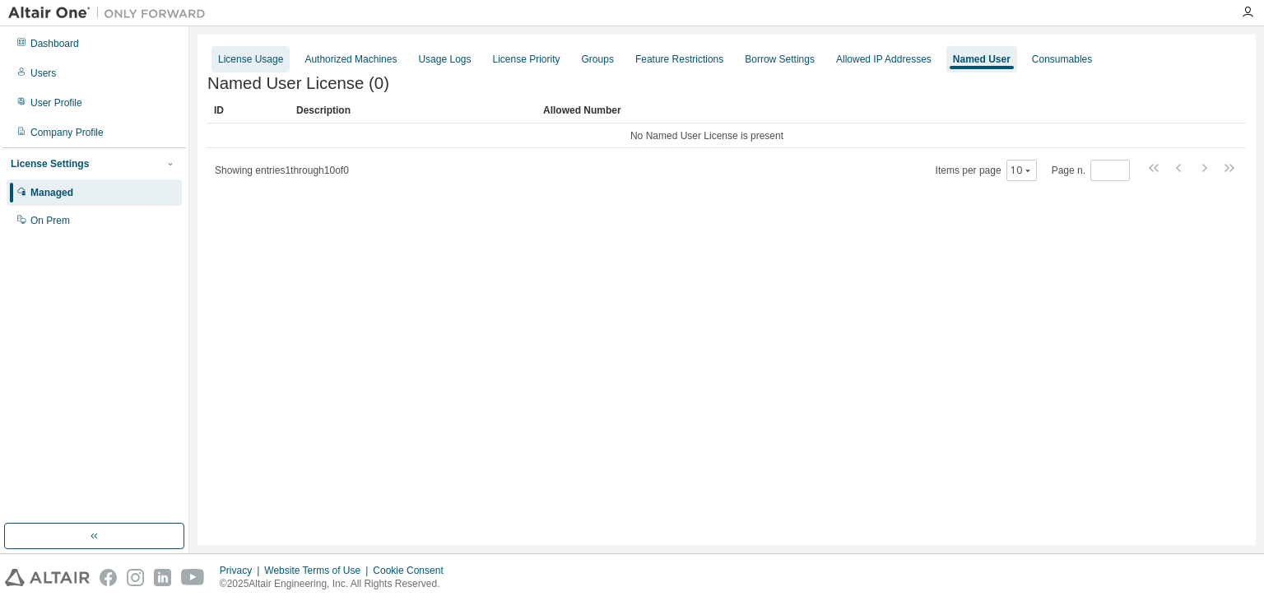
click at [240, 50] on div "License Usage" at bounding box center [250, 59] width 78 height 26
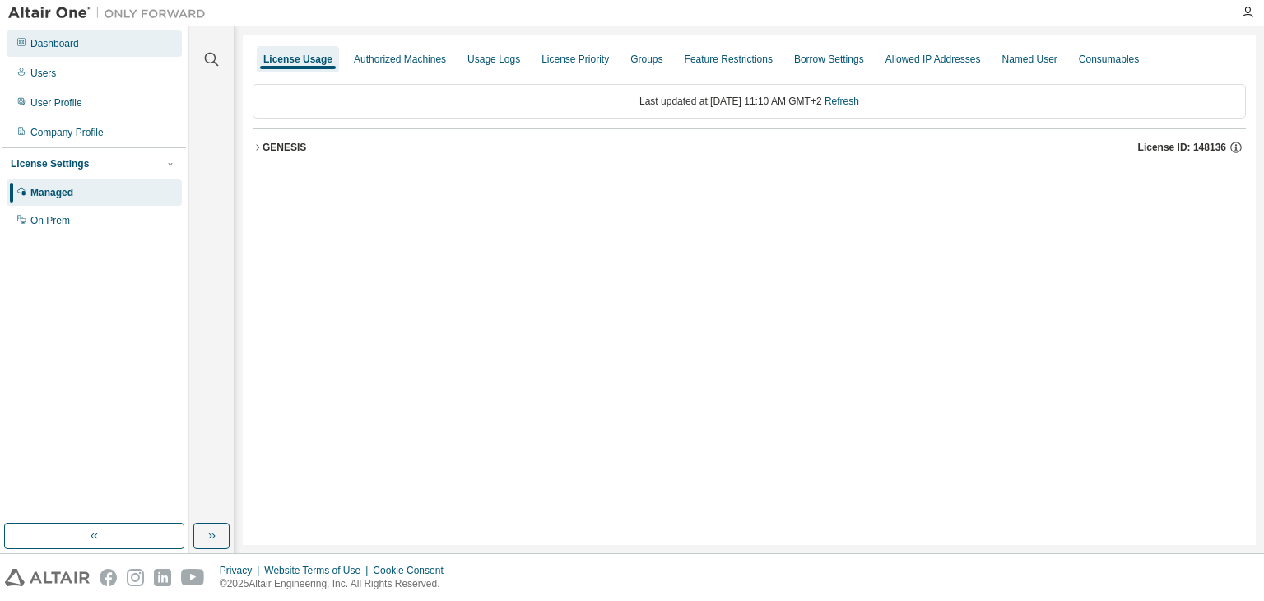
click at [47, 53] on div "Dashboard" at bounding box center [94, 43] width 175 height 26
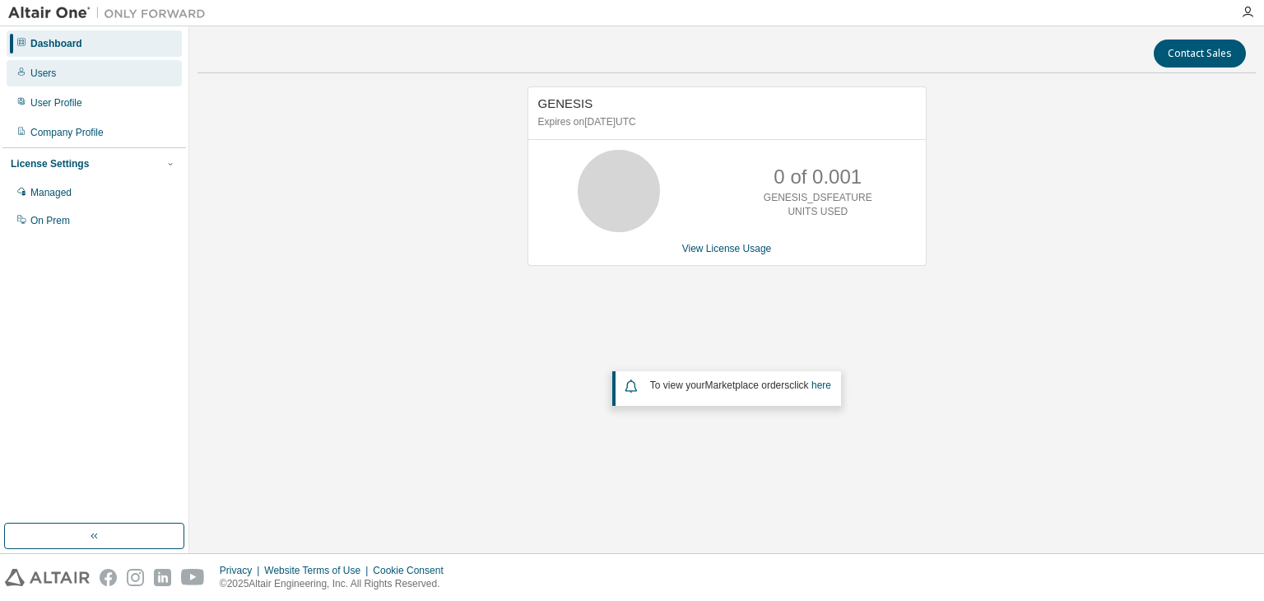
click at [51, 76] on div "Users" at bounding box center [43, 73] width 26 height 13
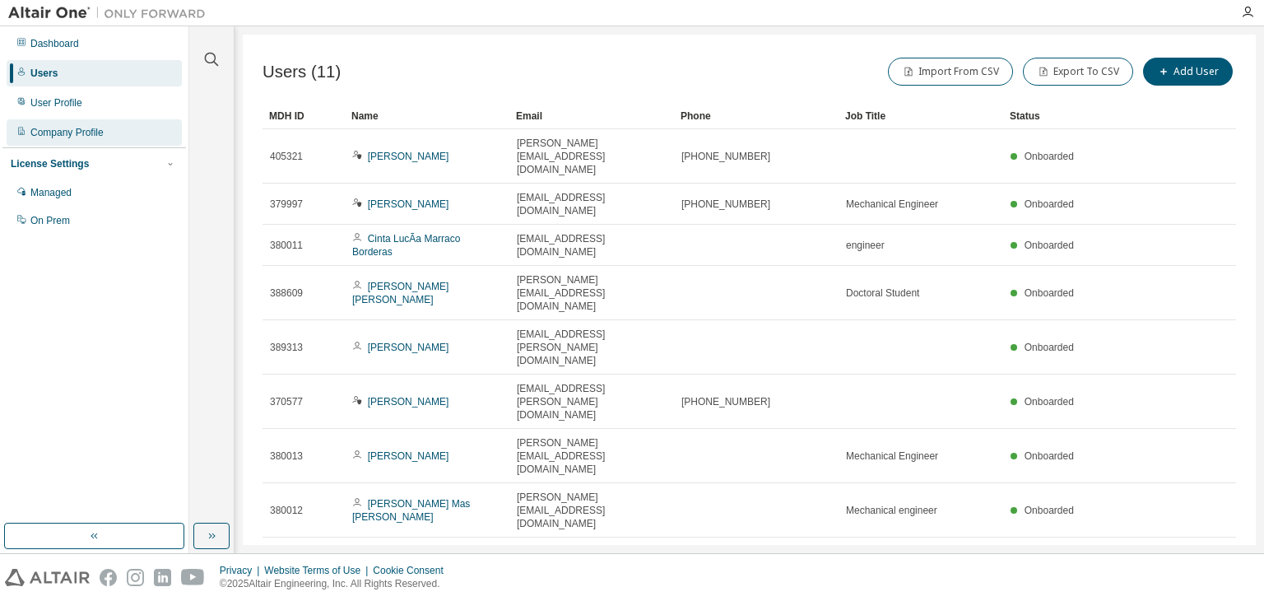
click at [46, 125] on div "Company Profile" at bounding box center [94, 132] width 175 height 26
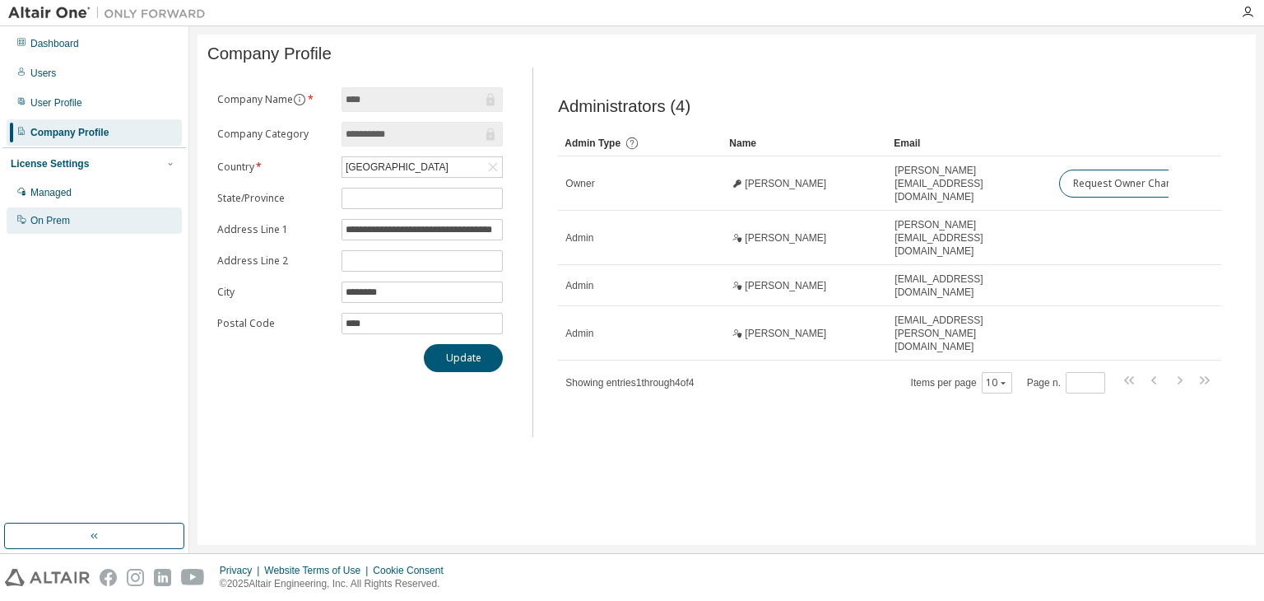
click at [46, 223] on div "On Prem" at bounding box center [49, 220] width 39 height 13
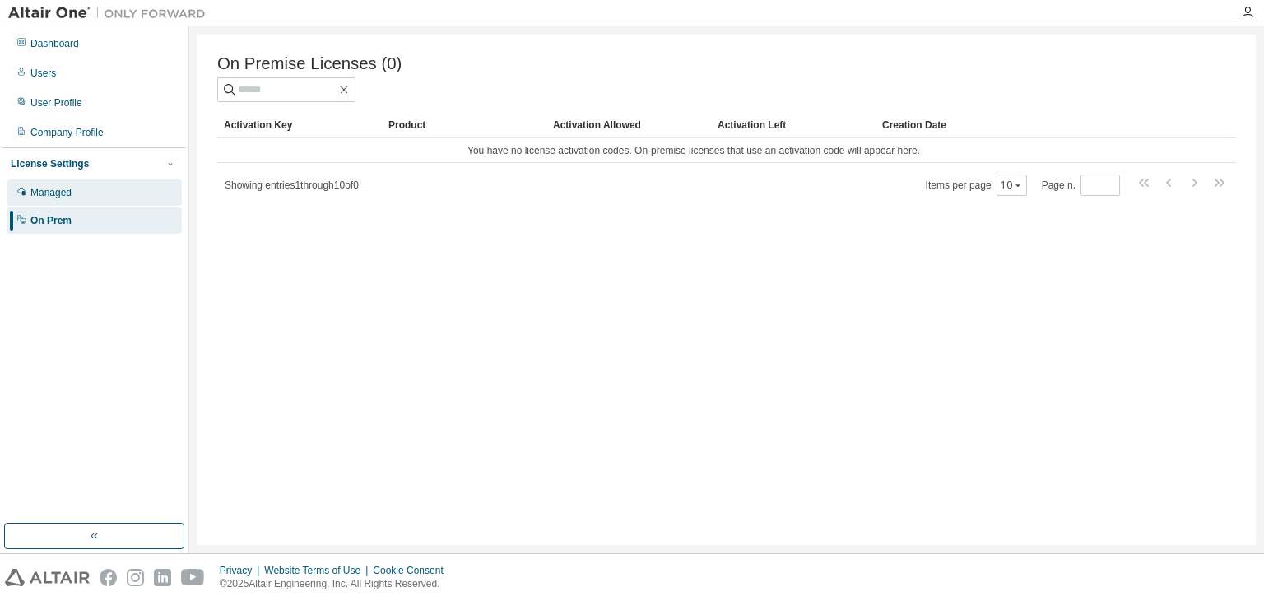
click at [46, 195] on div "Managed" at bounding box center [50, 192] width 41 height 13
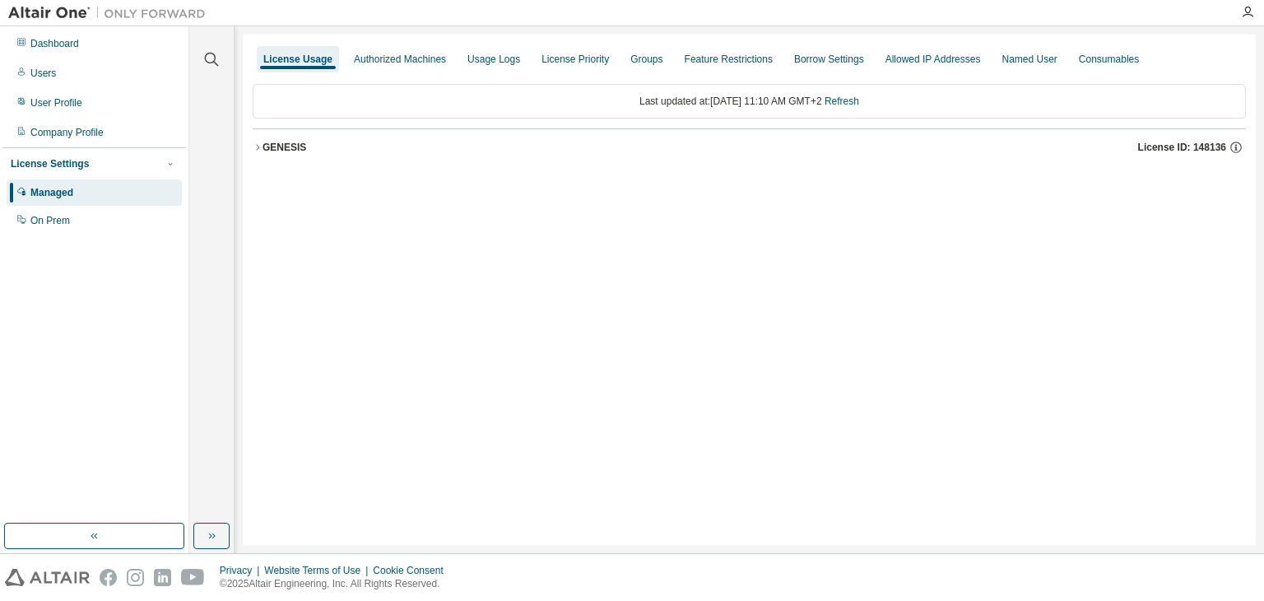
click at [261, 141] on button "GENESIS License ID: 148136" at bounding box center [749, 147] width 993 height 36
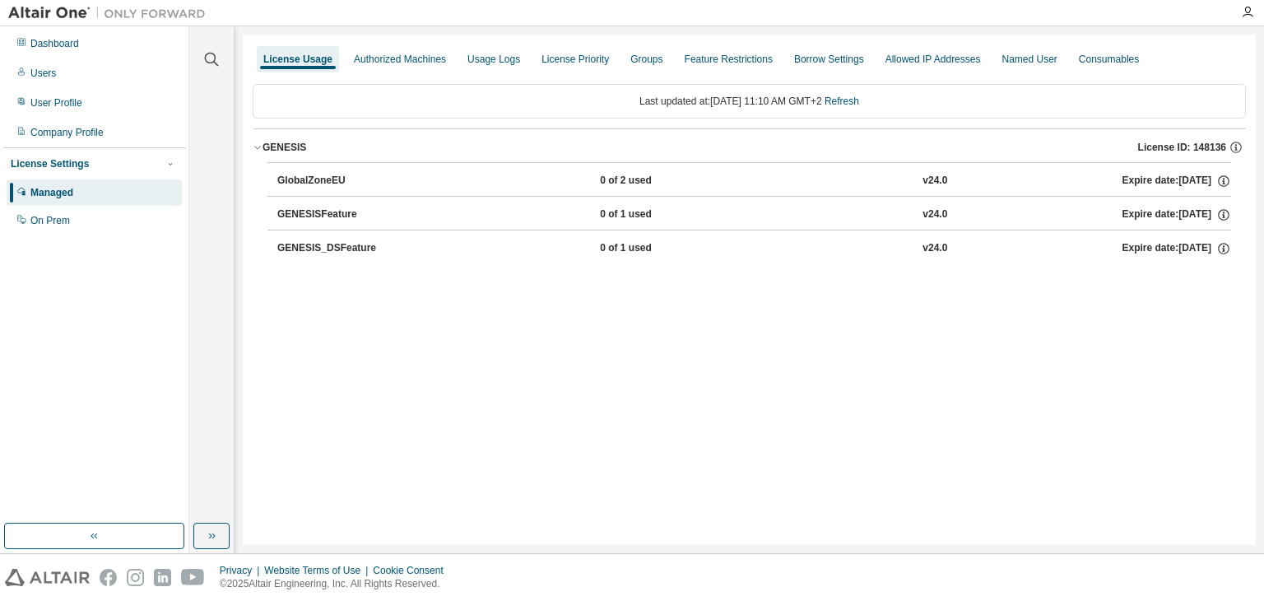
click at [928, 183] on div "v24.0" at bounding box center [934, 181] width 25 height 15
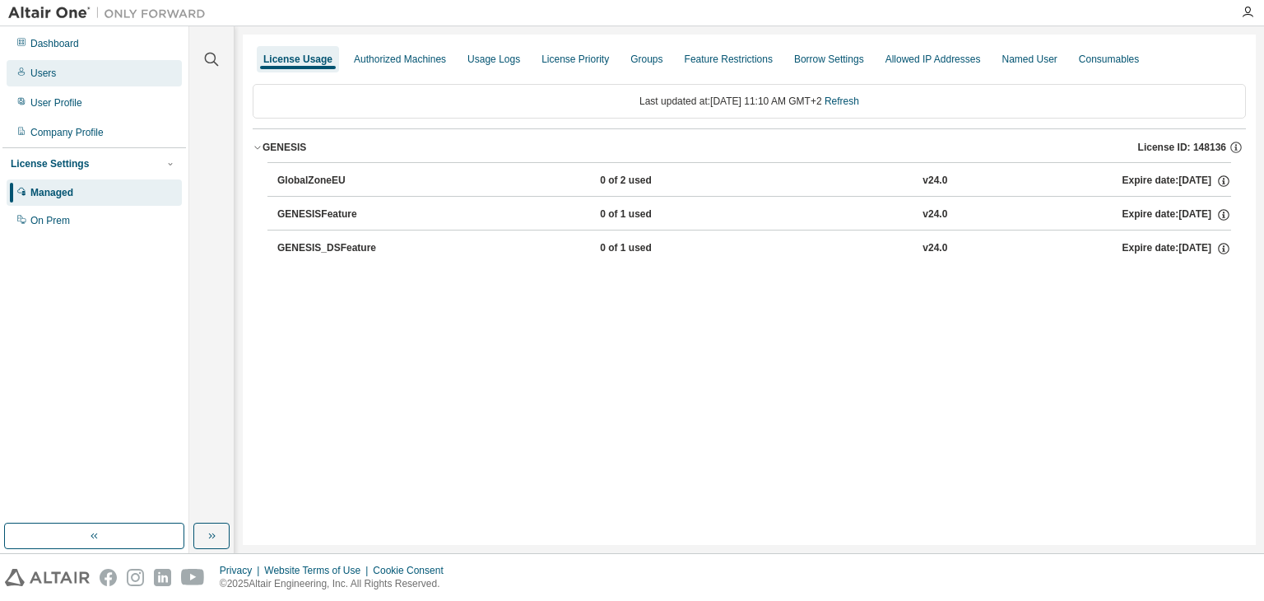
click at [48, 80] on div "Users" at bounding box center [94, 73] width 175 height 26
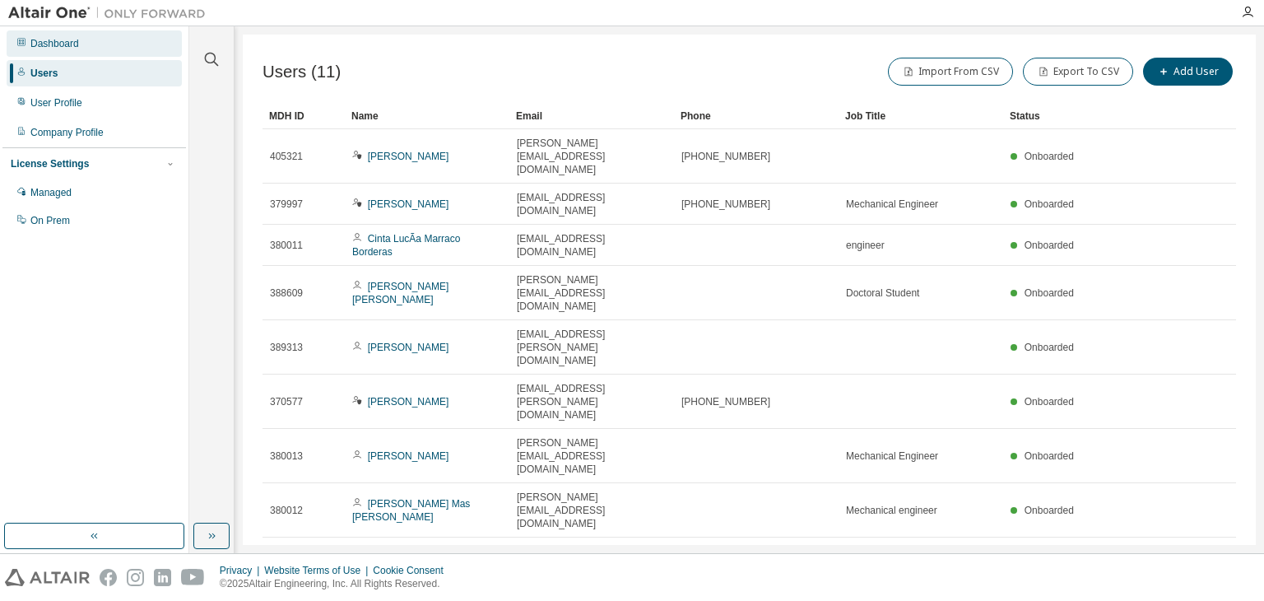
click at [46, 56] on div "Dashboard" at bounding box center [94, 43] width 175 height 26
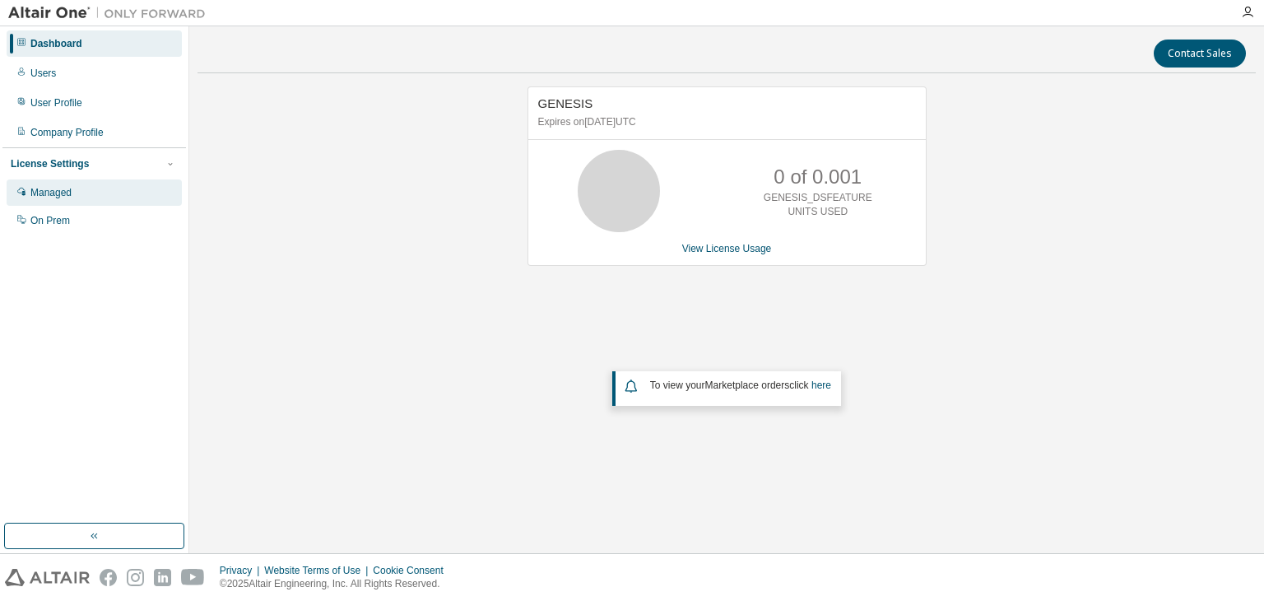
click at [30, 188] on div "Managed" at bounding box center [94, 192] width 175 height 26
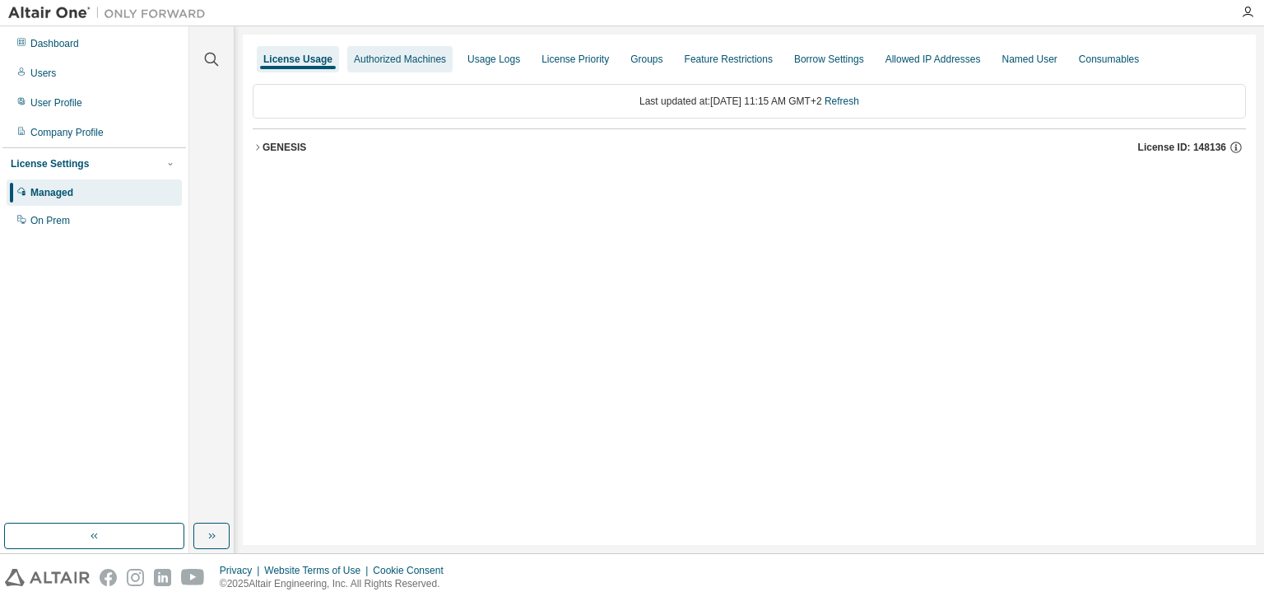
click at [419, 46] on div "Authorized Machines" at bounding box center [399, 59] width 105 height 26
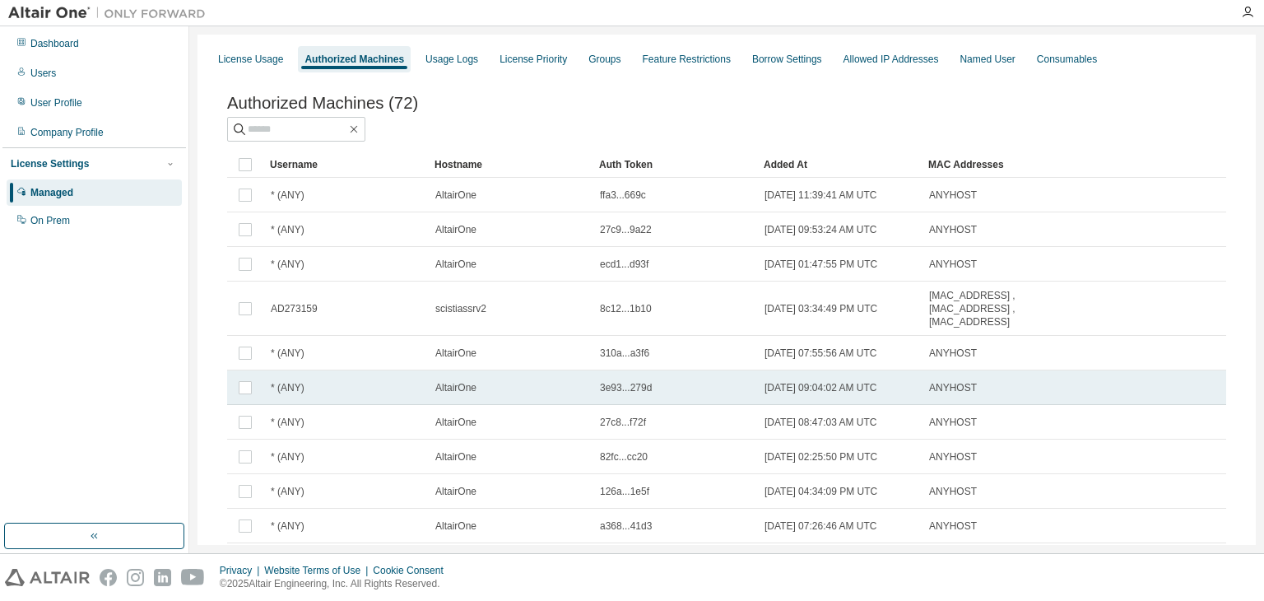
scroll to position [87, 0]
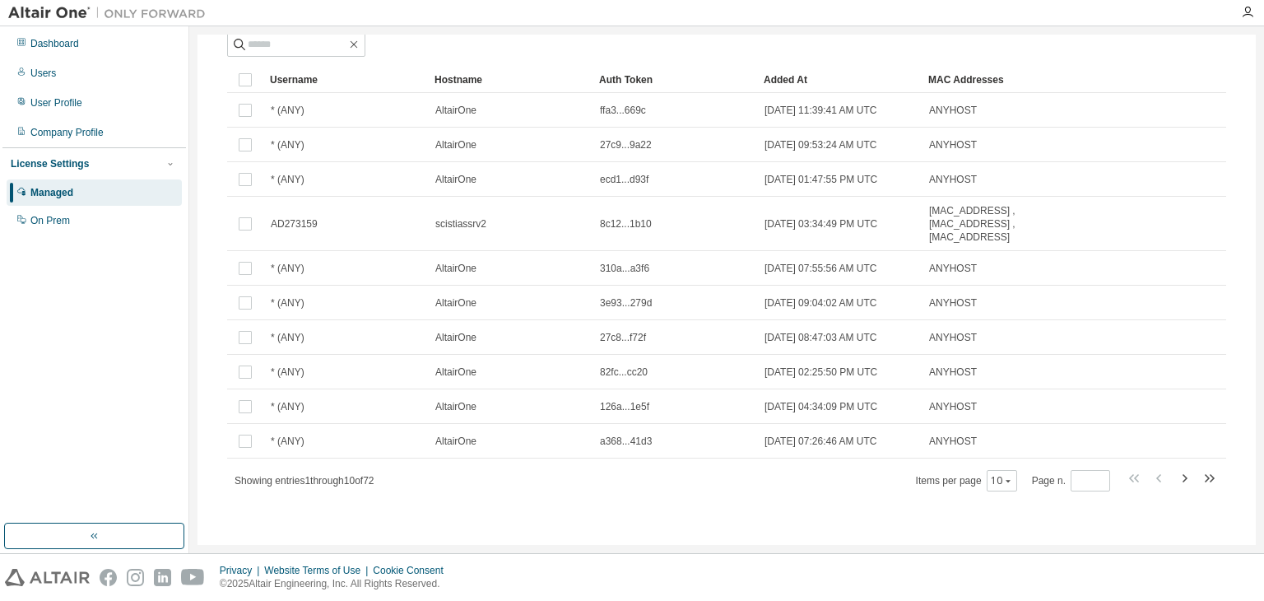
click at [1190, 483] on span at bounding box center [1172, 480] width 94 height 24
click at [1181, 473] on icon "button" at bounding box center [1184, 478] width 20 height 20
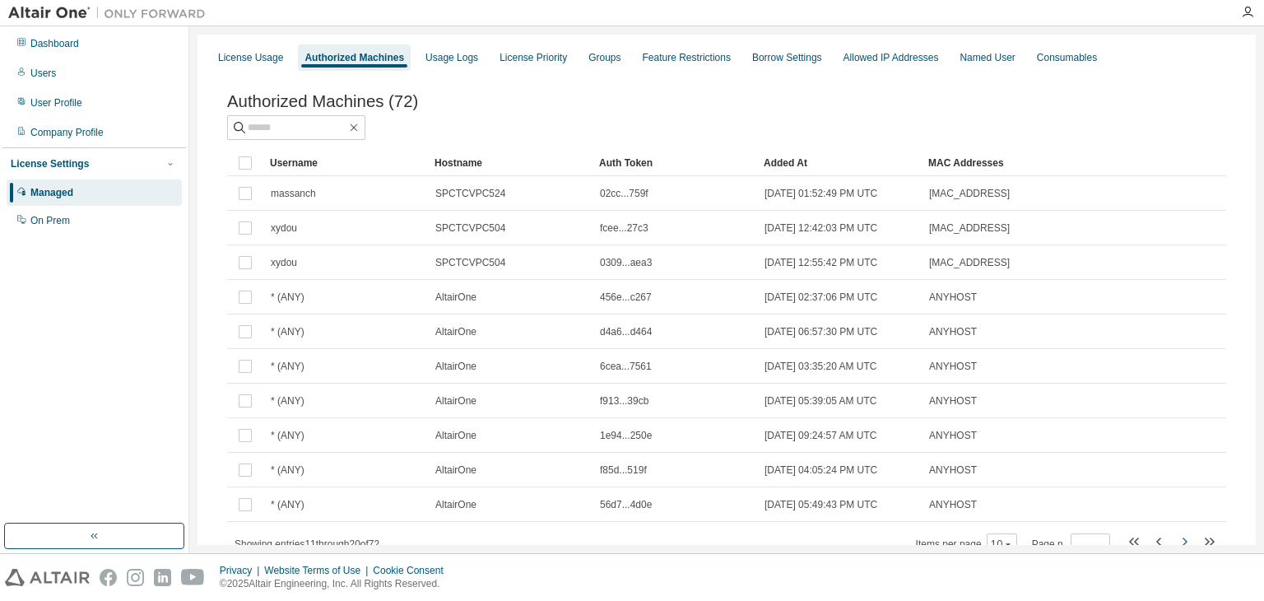
scroll to position [67, 0]
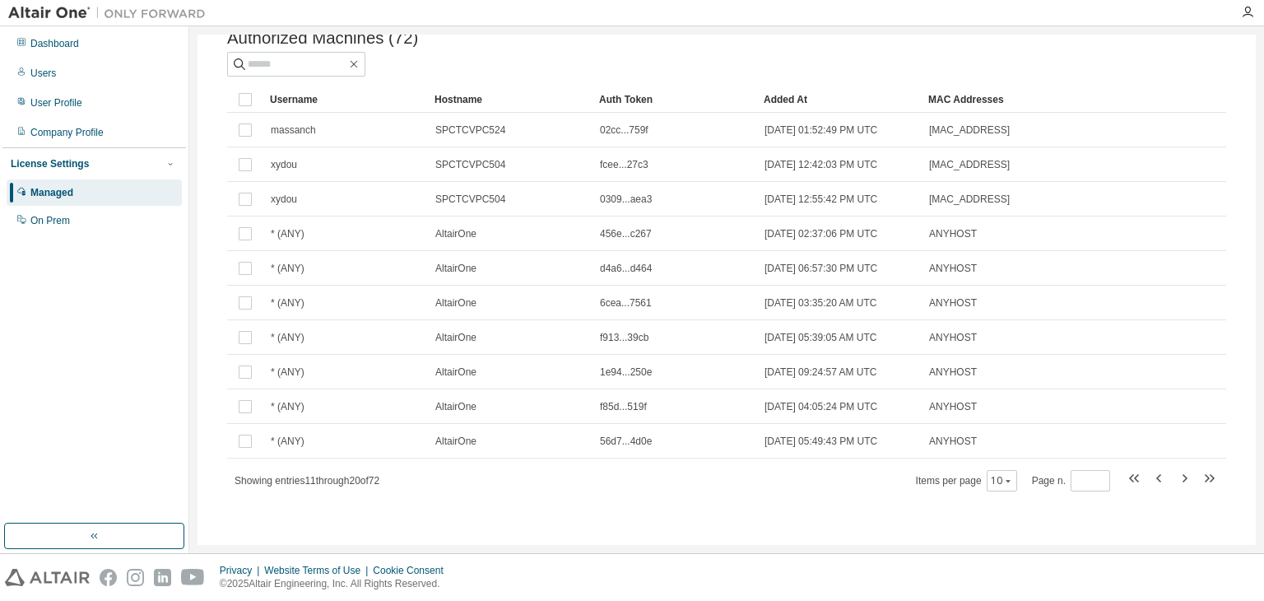
click at [1218, 480] on div "Showing entries 11 through 20 of 72 Items per page 10 Page n. *" at bounding box center [726, 480] width 999 height 24
click at [1201, 477] on icon "button" at bounding box center [1209, 478] width 20 height 20
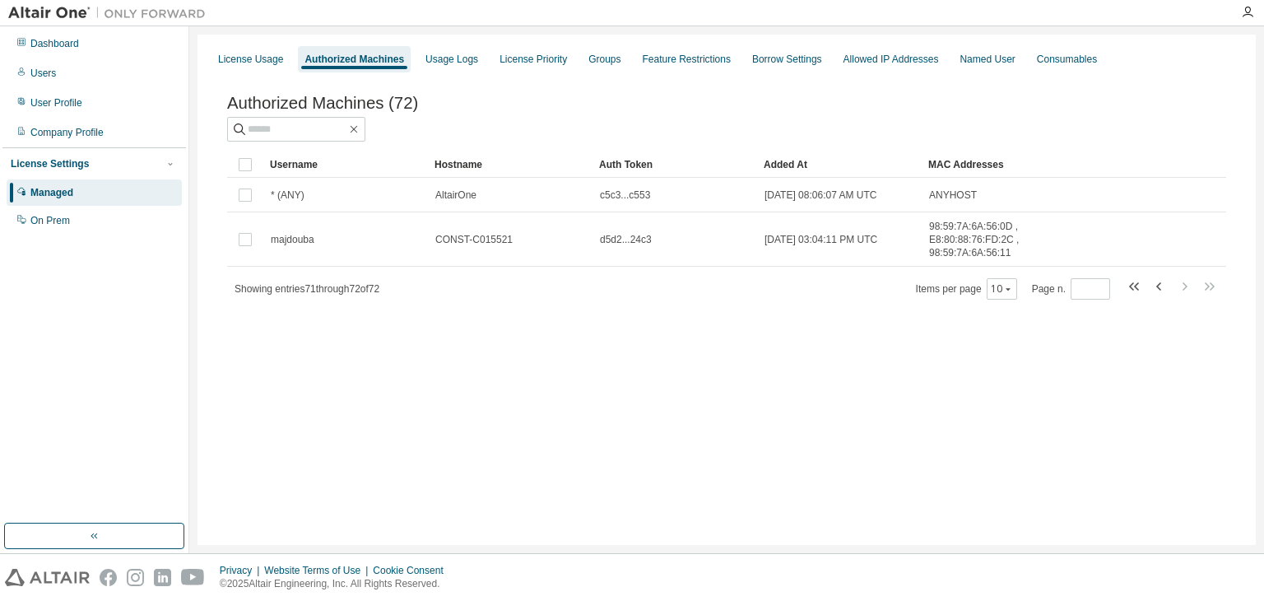
type input "*"
